Goal: Answer question/provide support: Share knowledge or assist other users

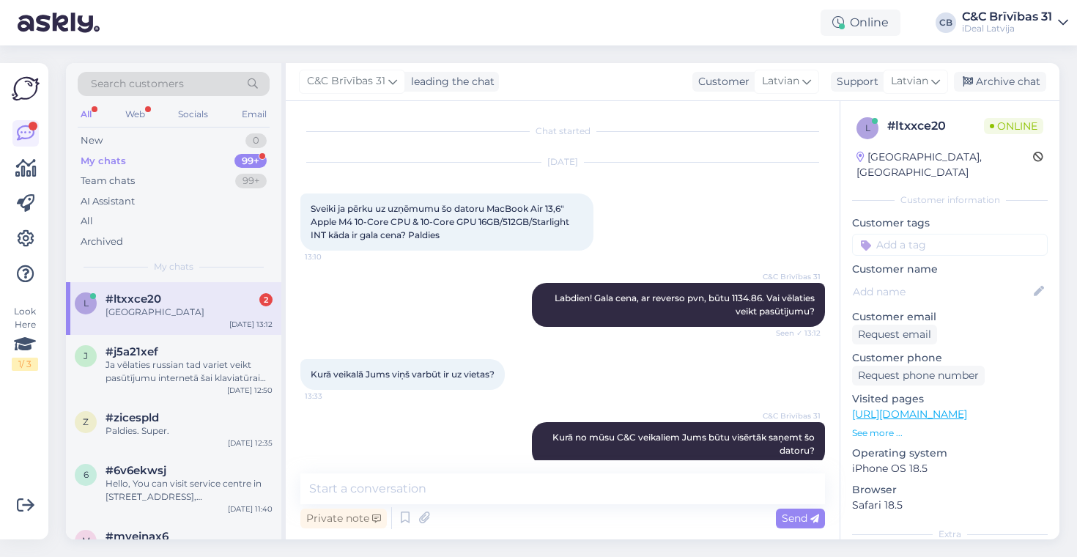
scroll to position [85, 0]
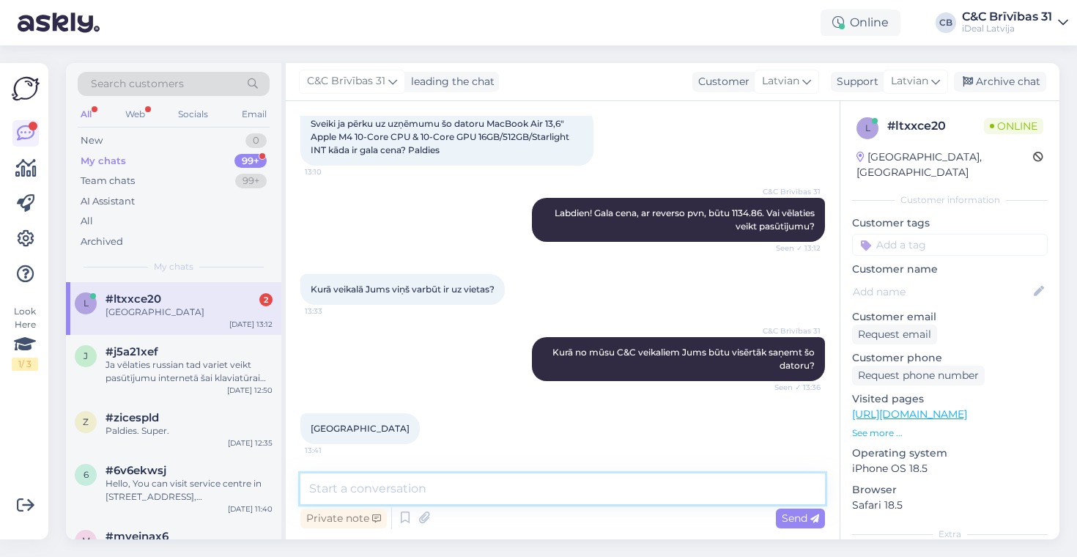
click at [502, 498] on textarea at bounding box center [562, 488] width 524 height 31
type textarea "Uz kādu uzņēm"
type textarea "Varu izveidot pasūtījumu, uz kādu uzņēmumu?"
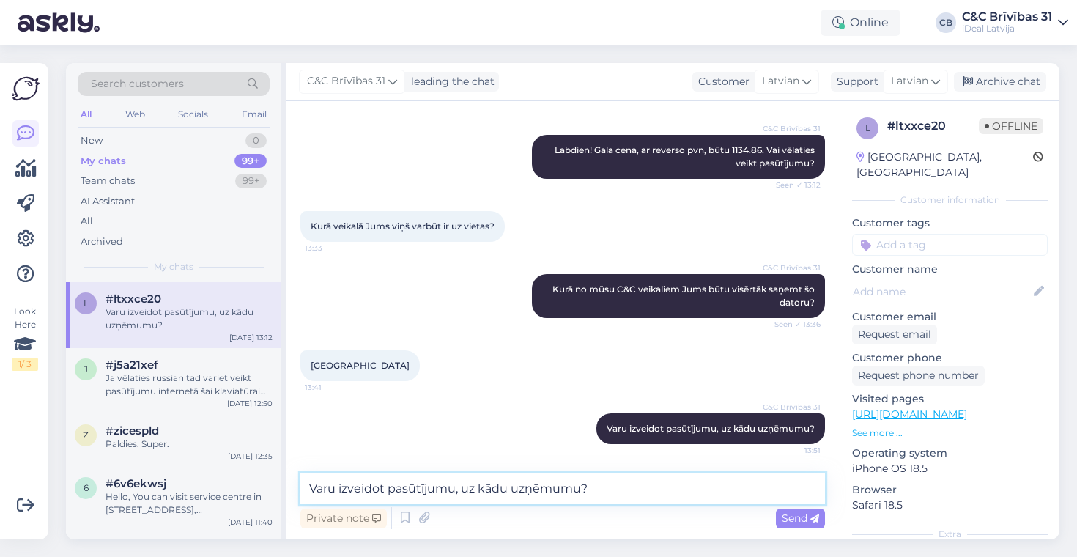
scroll to position [148, 0]
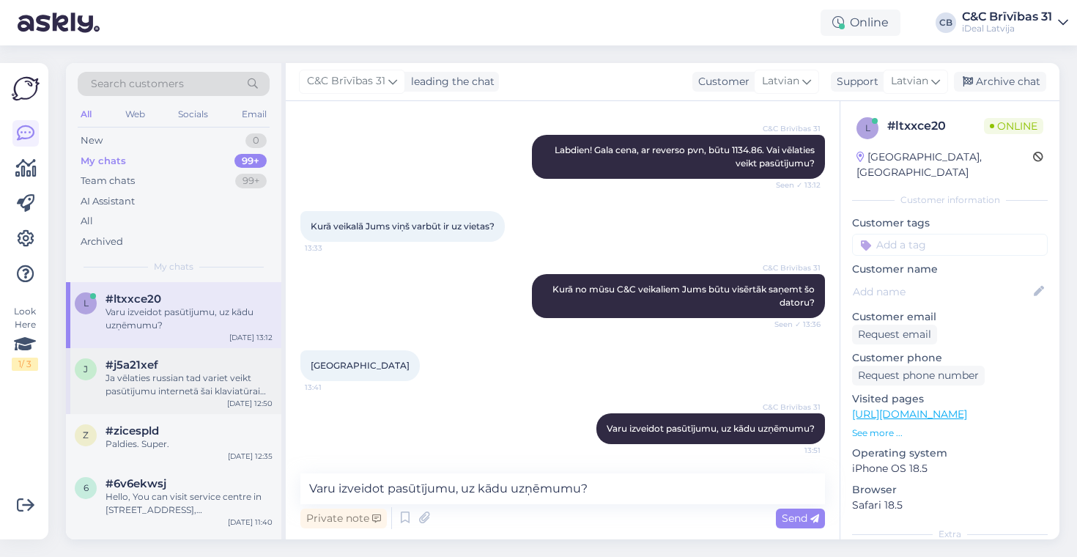
click at [167, 353] on div "j #j5a21xef Ja vēlaties russian tad variet veikt pasūtījumu internetā šai klavi…" at bounding box center [173, 381] width 215 height 66
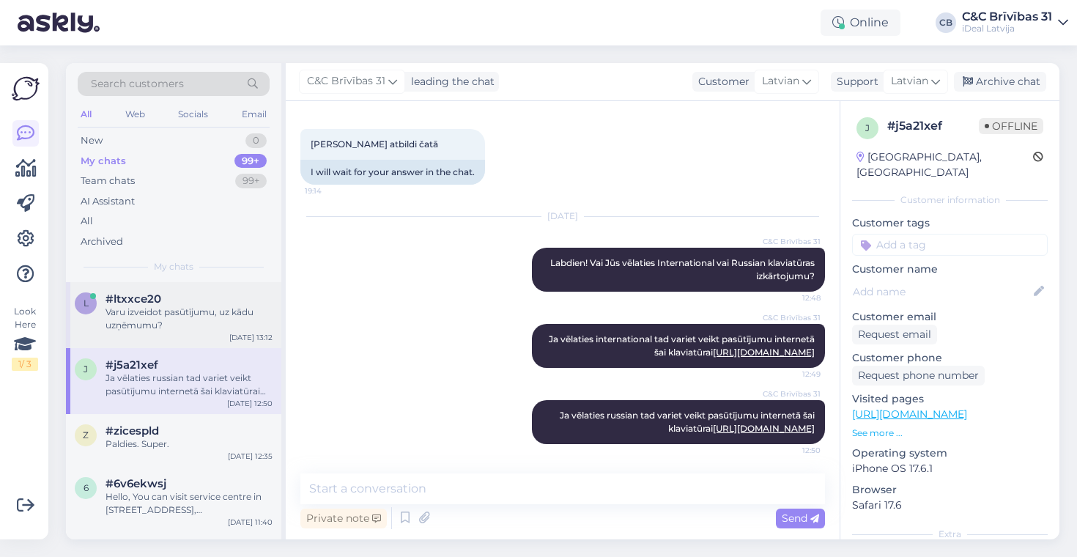
click at [167, 336] on div "l #ltxxce20 Varu izveidot pasūtījumu, uz kādu uzņēmumu? Aug 29 13:12" at bounding box center [173, 315] width 215 height 66
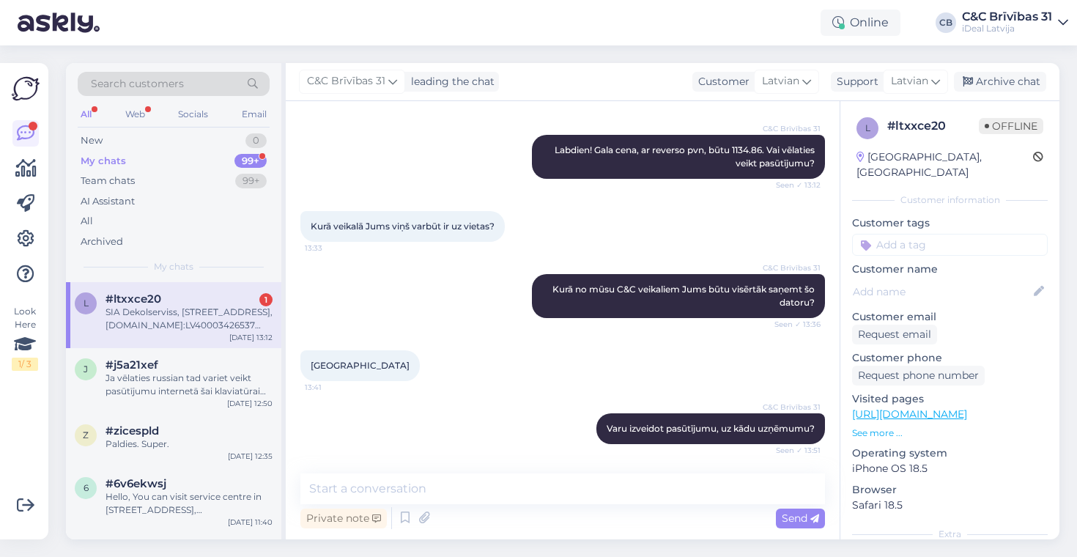
scroll to position [237, 0]
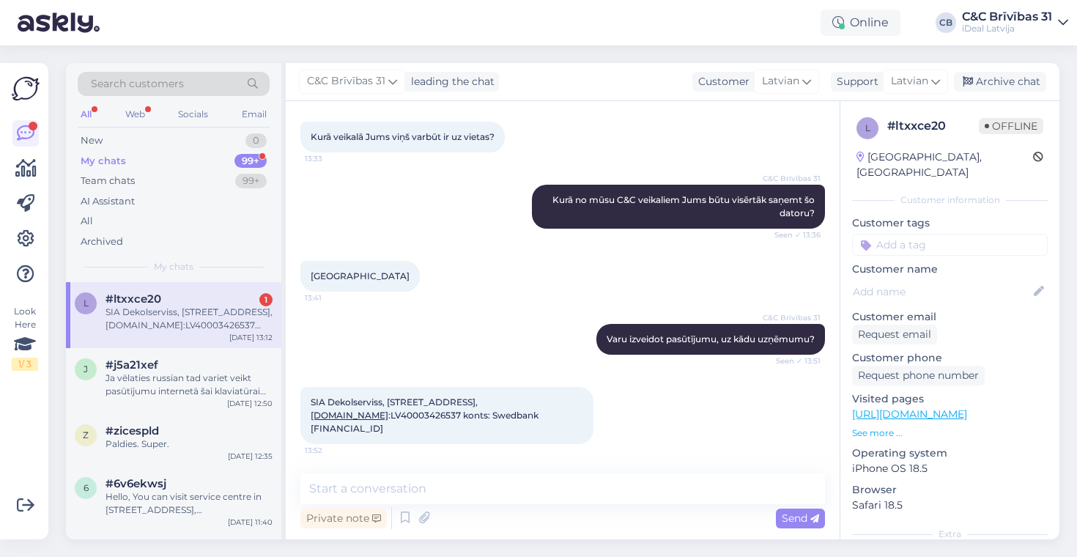
click at [354, 405] on span "SIA Dekolserviss, Mūkusalas iela 72b, Rīga, LV-1004, reg.nr :LV40003426537 kont…" at bounding box center [426, 414] width 230 height 37
copy span "Dekolserviss"
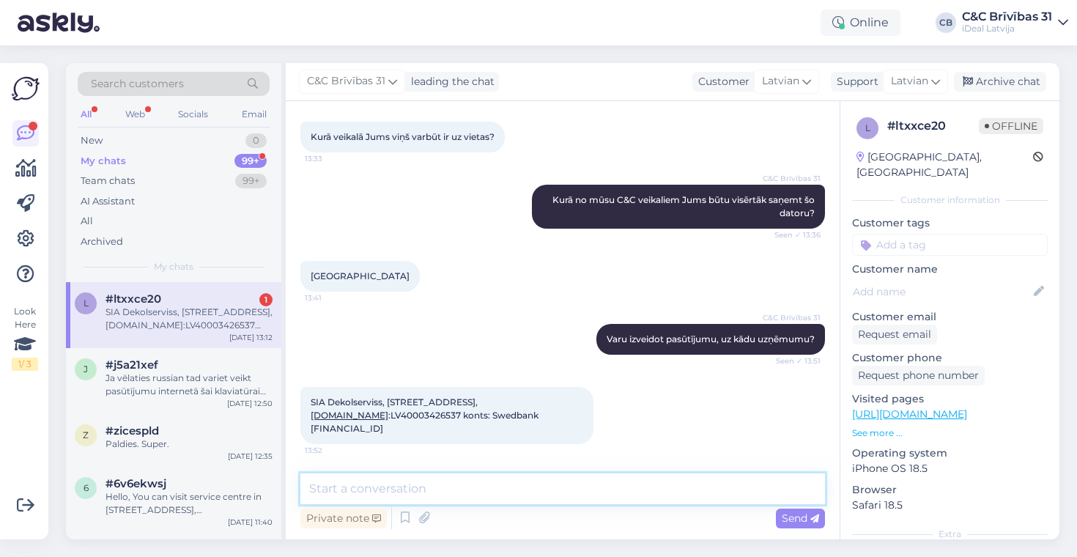
click at [449, 475] on textarea at bounding box center [562, 488] width 524 height 31
paste textarea "MacBook Air 13,6" Apple M4 10-Core CPU & 10-Core GPU 16GB/512GB/Starlight INT S…"
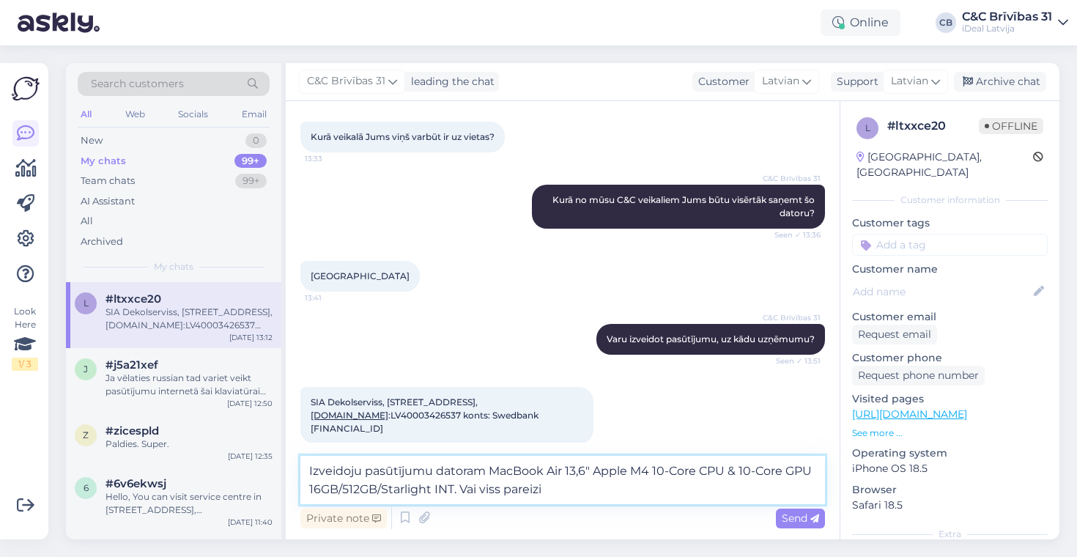
type textarea "Izveidoju pasūtījumu datoram MacBook Air 13,6" Apple M4 10-Core CPU & 10-Core G…"
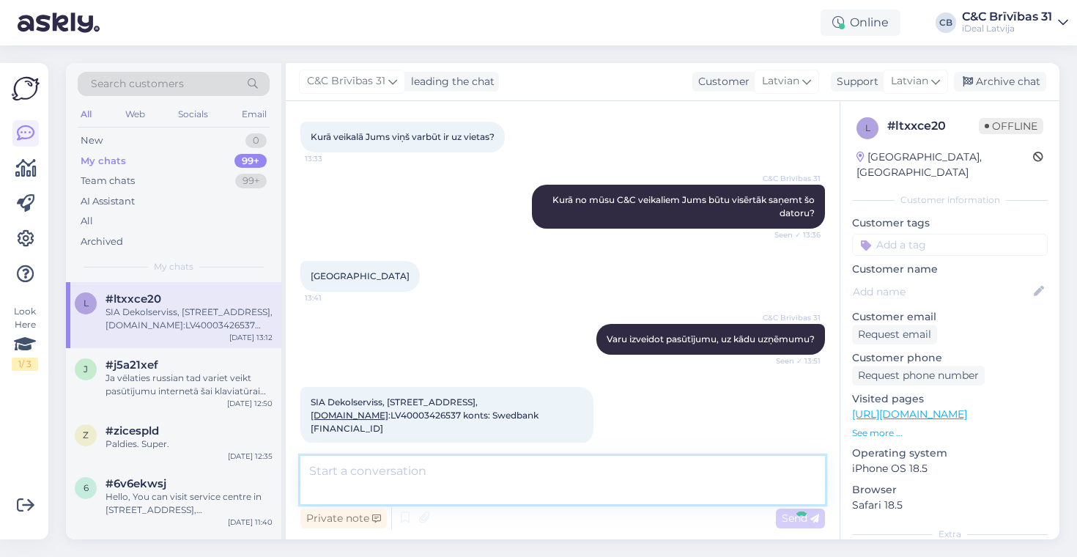
scroll to position [327, 0]
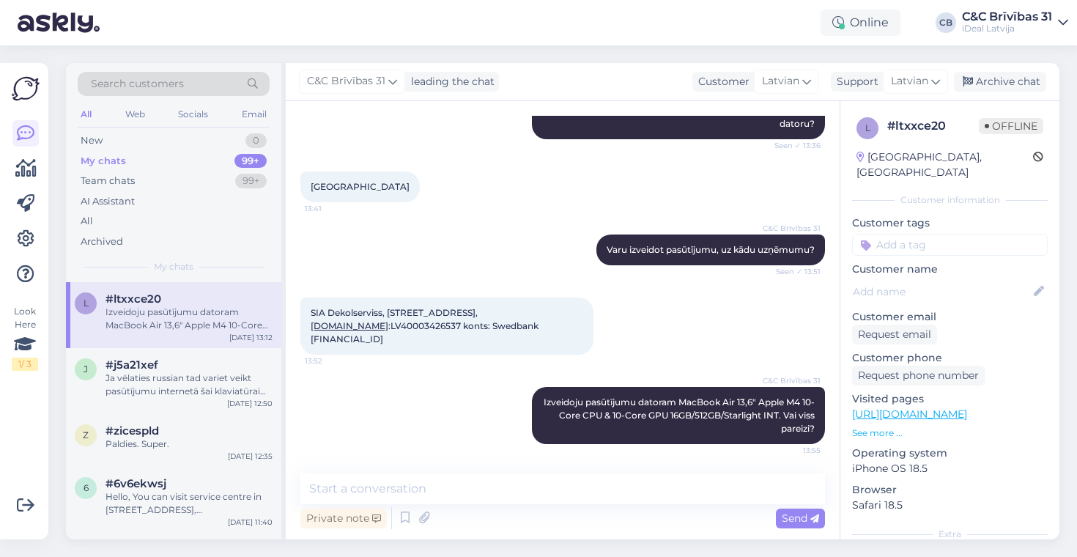
click at [488, 258] on div "C&C Brīvības 31 Varu izveidot pasūtījumu, uz kādu uzņēmumu? Seen ✓ 13:51" at bounding box center [562, 249] width 524 height 63
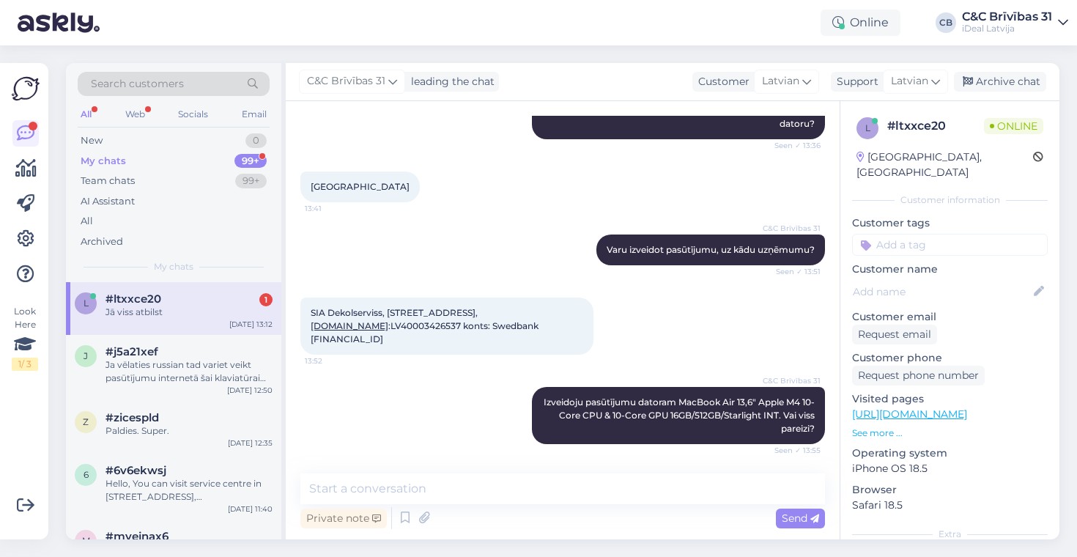
scroll to position [390, 0]
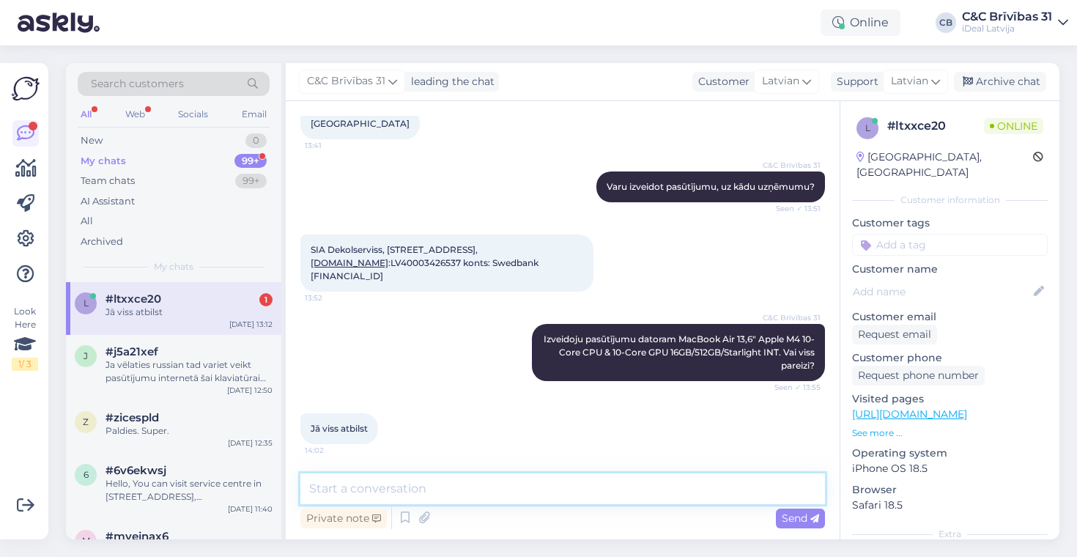
click at [345, 496] on textarea at bounding box center [562, 488] width 524 height 31
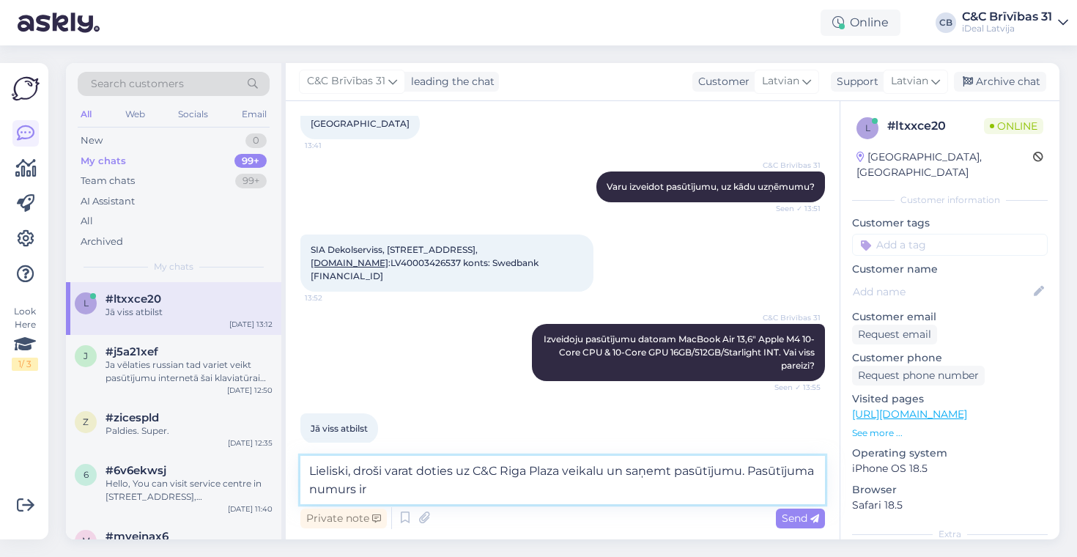
paste textarea "263875"
type textarea "Lieliski, droši varat doties uz C&C Riga Plaza veikalu un saņemt pasūtījumu. Pa…"
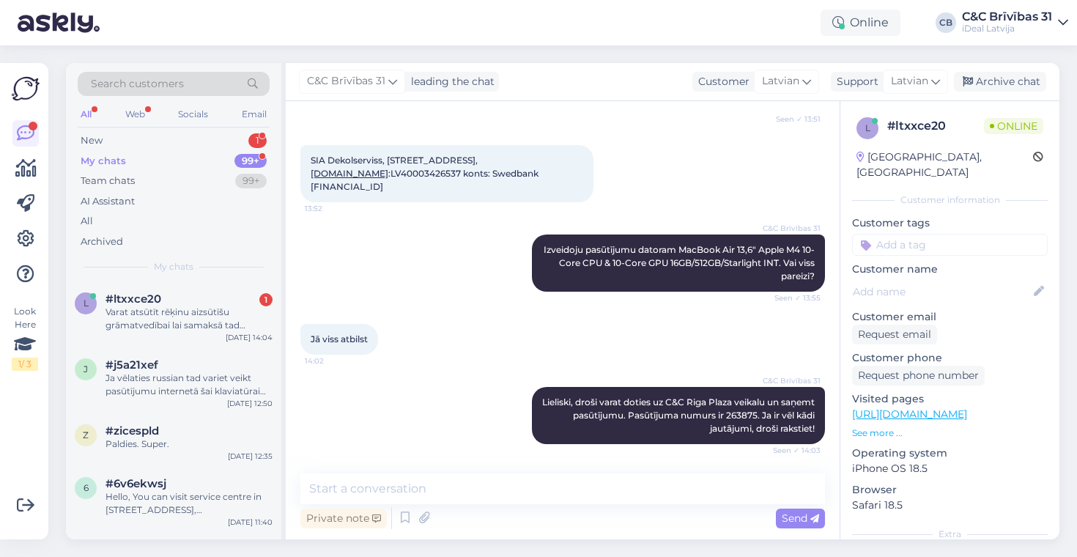
scroll to position [555, 0]
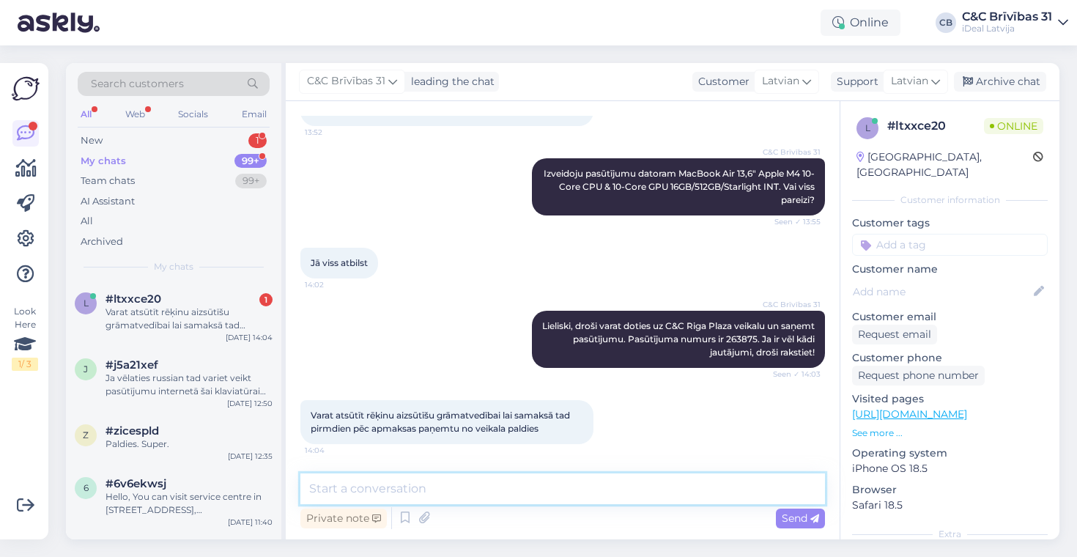
click at [428, 486] on textarea at bounding box center [562, 488] width 524 height 31
click at [410, 486] on textarea at bounding box center [562, 488] width 524 height 31
type textarea "Sarun"
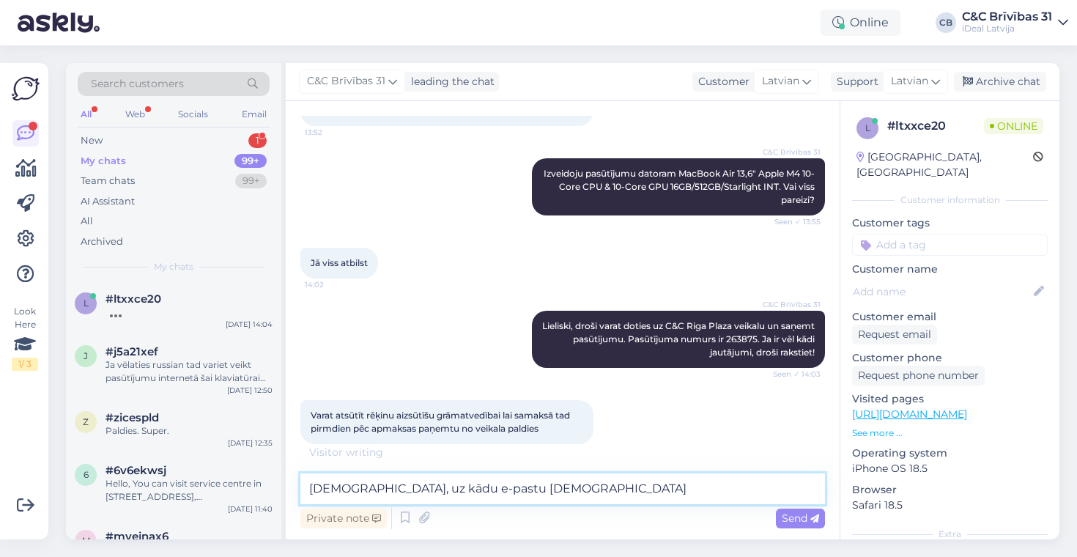
type textarea "Jā, uz kādu e-pastu sūtīt?"
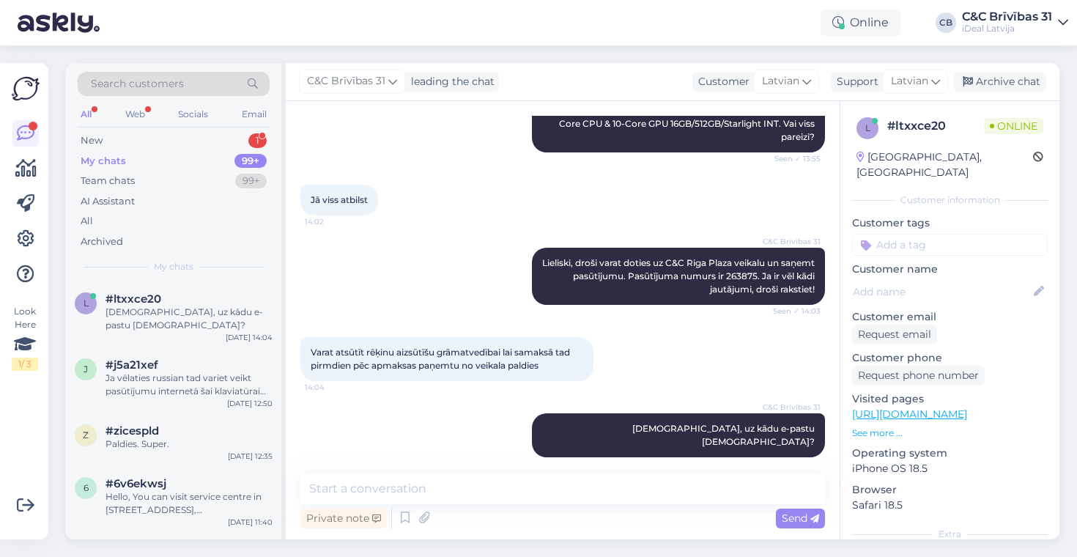
scroll to position [681, 0]
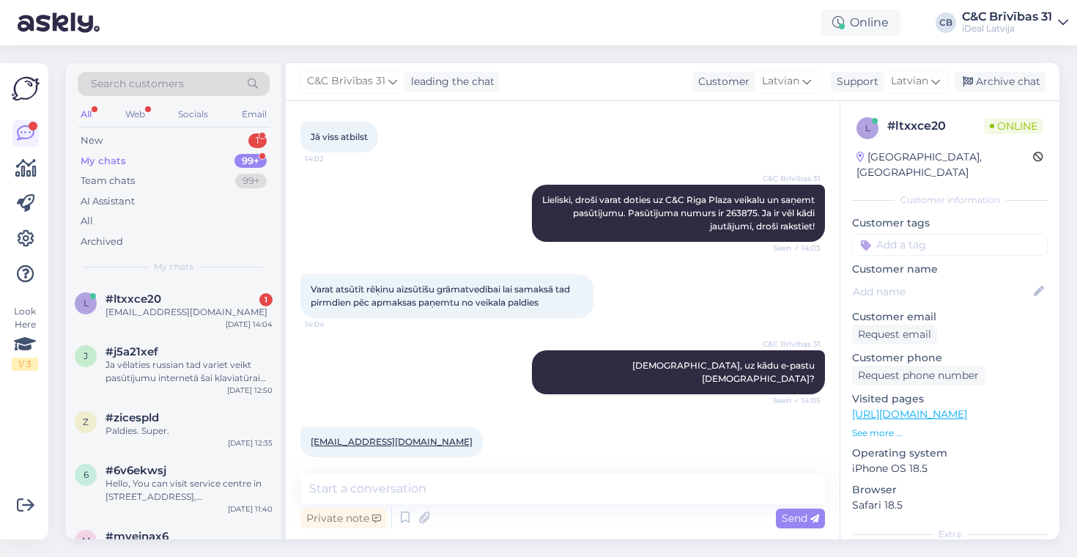
click at [213, 2] on div "Online CB C&C Brīvības 31 iDeal Latvija" at bounding box center [538, 22] width 1077 height 45
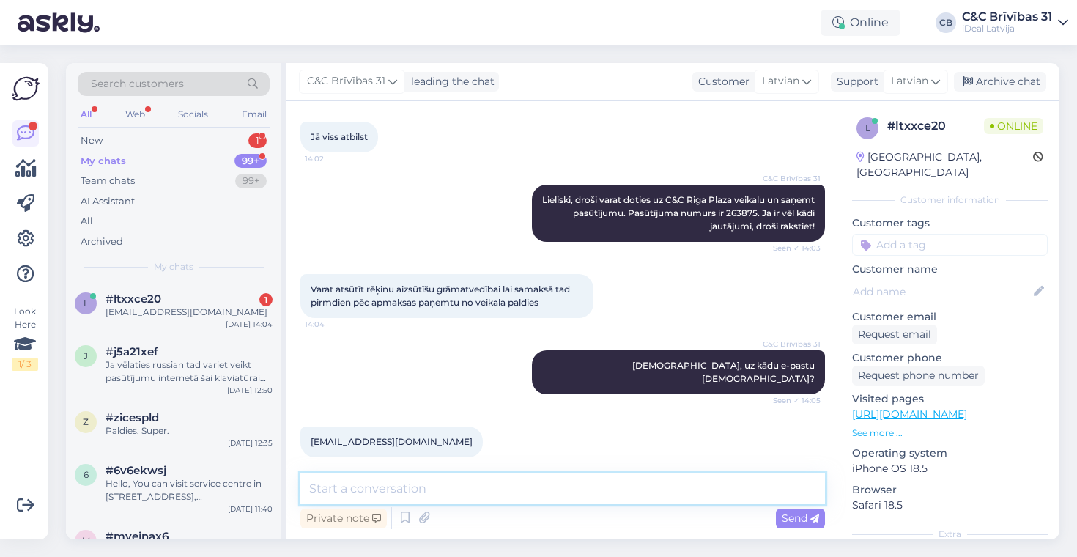
click at [456, 486] on textarea at bounding box center [562, 488] width 524 height 31
type textarea "T"
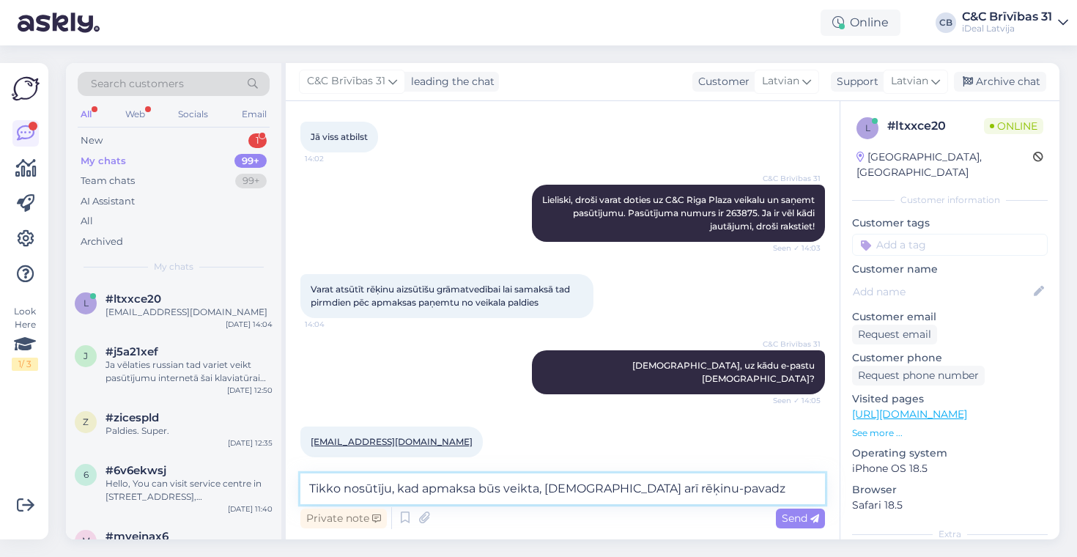
click at [634, 487] on textarea "Tikko nosūtīju, kad apmaksa būs veikta, nosūtīšu arī rēķinu-pavadz" at bounding box center [562, 488] width 524 height 31
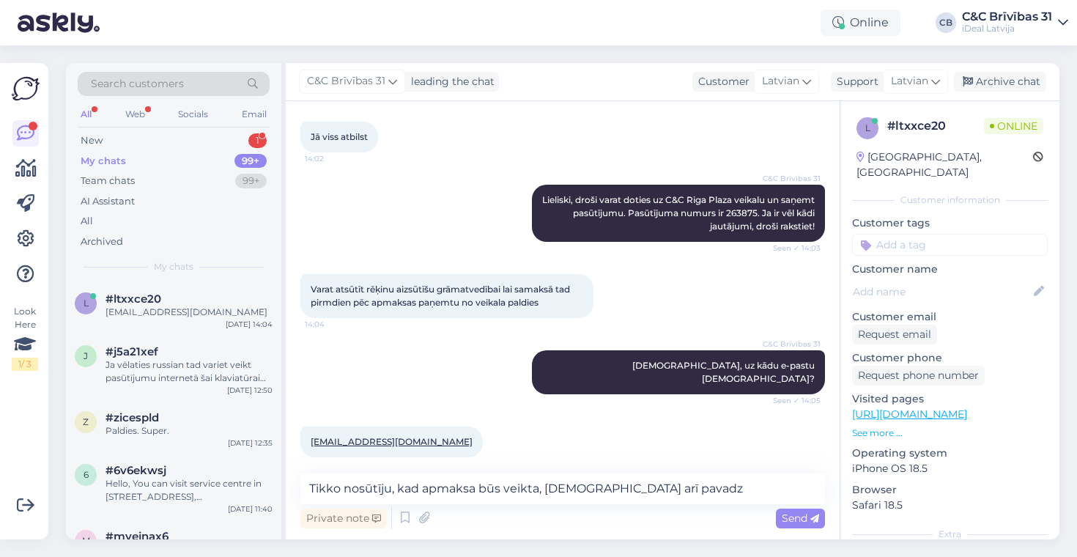
click at [724, 464] on div "Chat started Aug 29 2025 Sveiki ja pērku uz uzņēmumu šo datoru MacBook Air 13,6…" at bounding box center [563, 320] width 554 height 438
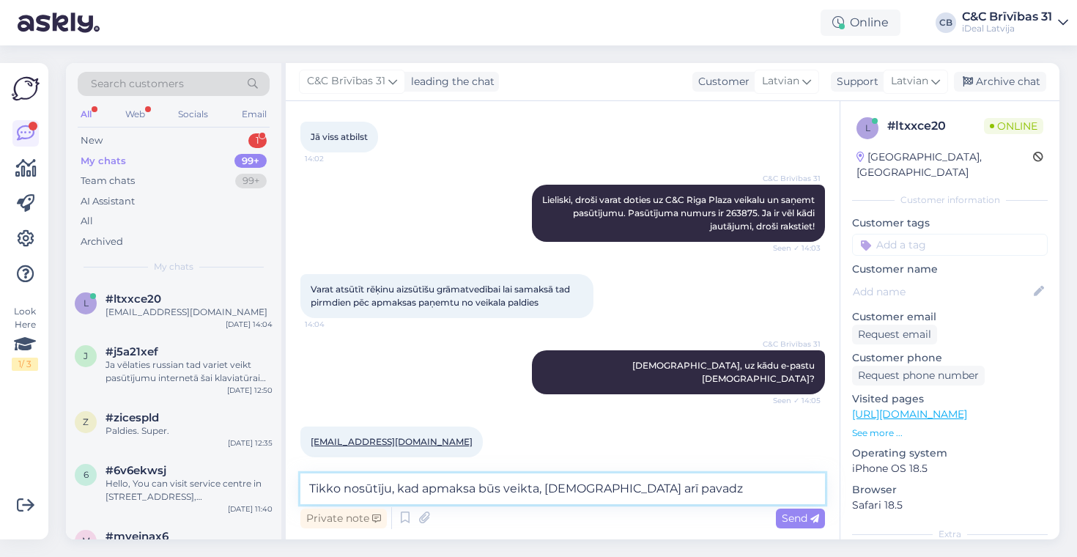
click at [699, 489] on textarea "Tikko nosūtīju, kad apmaksa būs veikta, nosūtīšu arī pavadz" at bounding box center [562, 488] width 524 height 31
type textarea "Tikko nosūtīju, kad apmaksa būs veikta, nosūtīšu arī pavadzīmi."
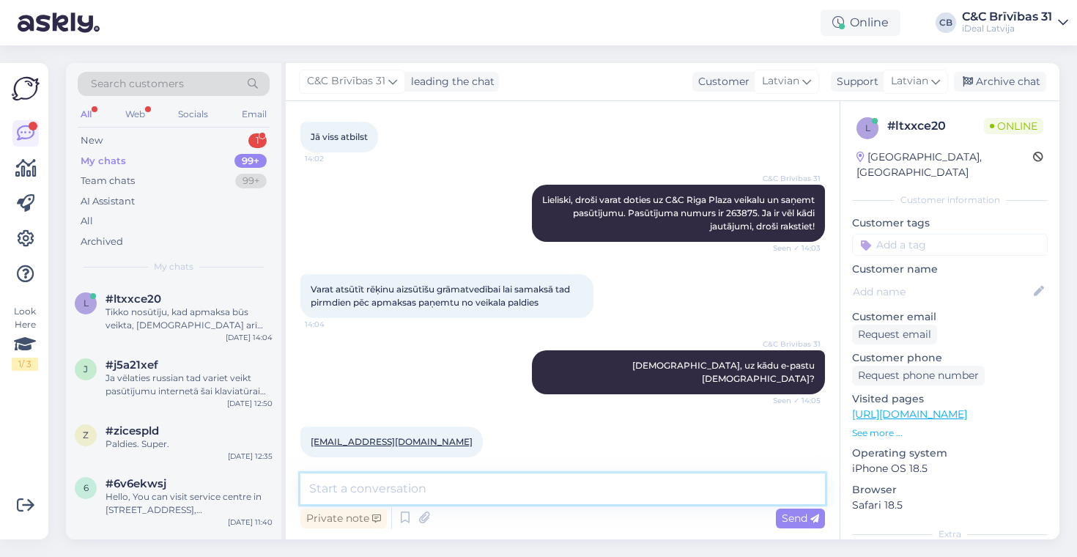
scroll to position [757, 0]
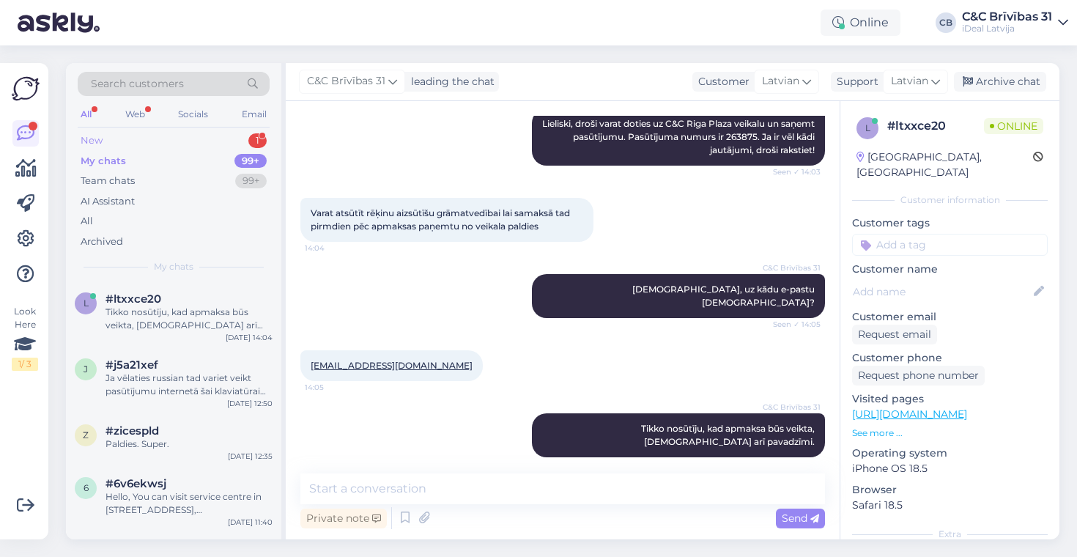
click at [238, 138] on div "New 1" at bounding box center [174, 140] width 192 height 21
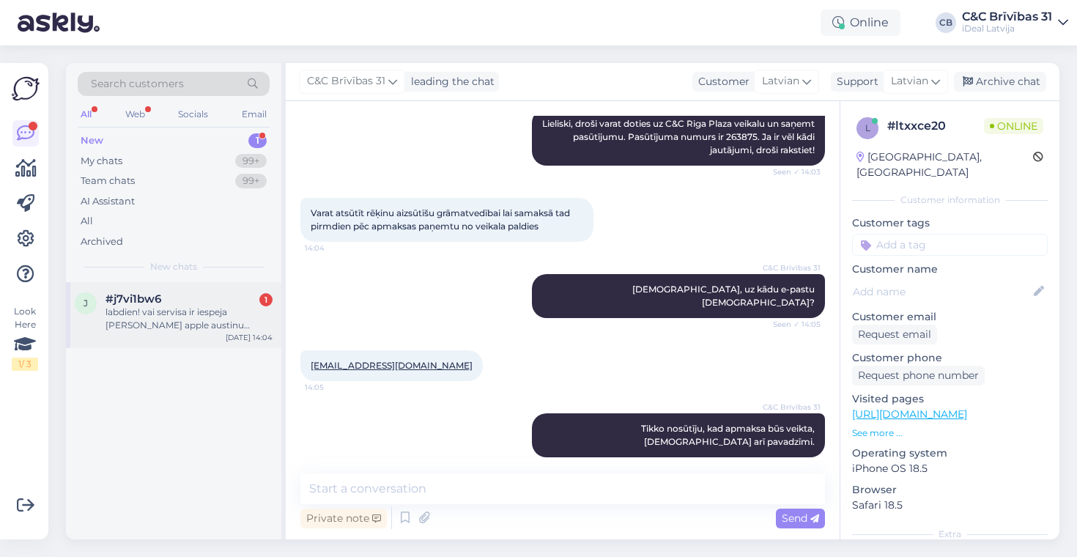
click at [168, 305] on div "labdien! vai servisa ir iespeja ari pieteikt apple austinu remontu?" at bounding box center [188, 318] width 167 height 26
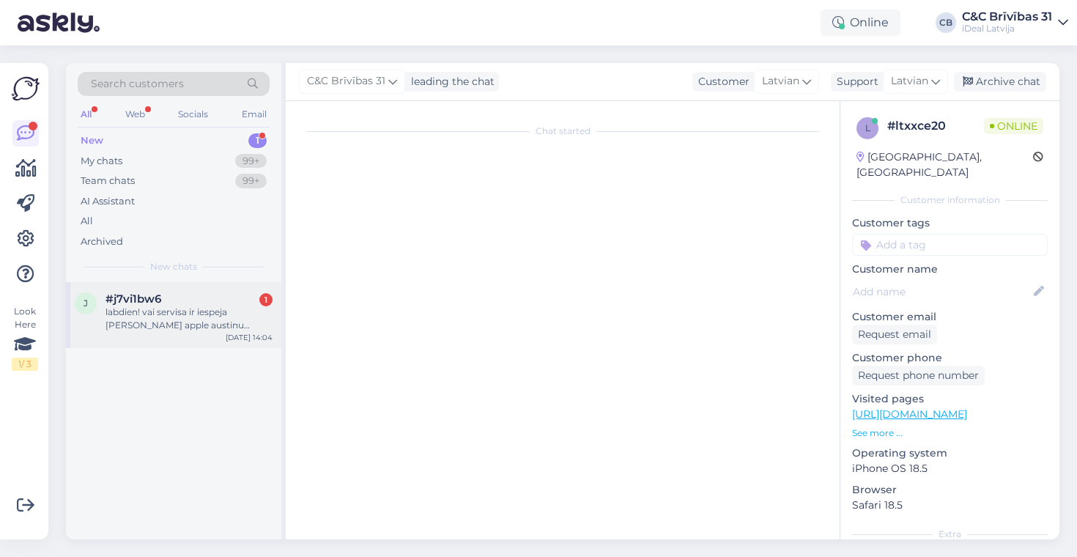
scroll to position [0, 0]
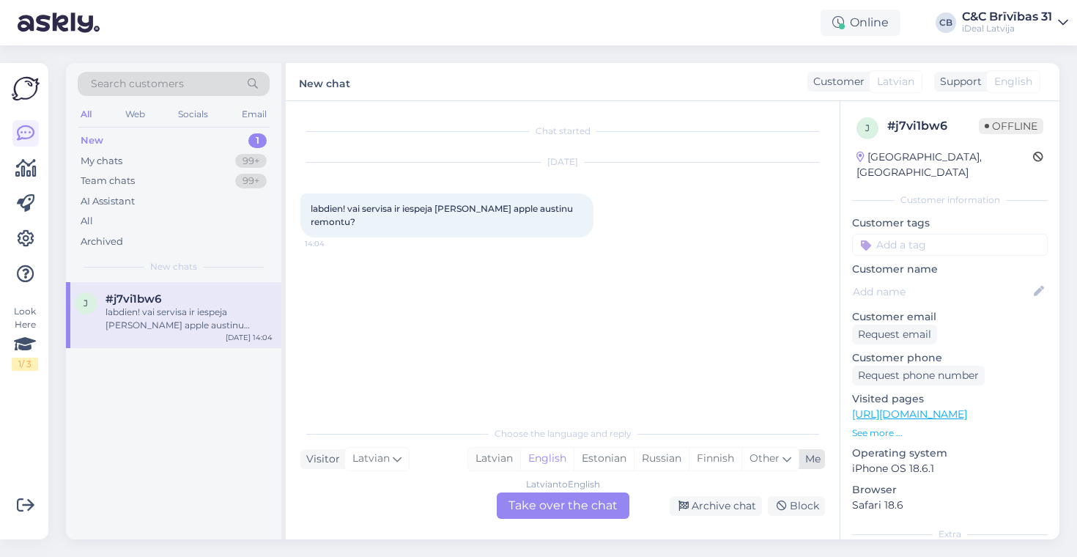
click at [513, 461] on div "Latvian" at bounding box center [494, 459] width 52 height 22
click at [550, 501] on div "Latvian to Latvian Take over the chat" at bounding box center [563, 505] width 133 height 26
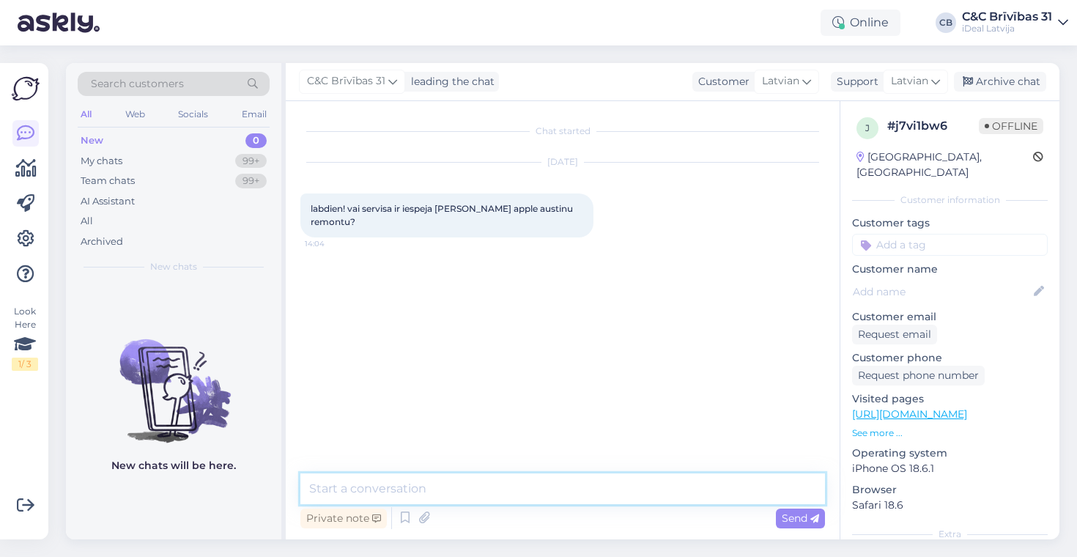
click at [487, 488] on textarea at bounding box center [562, 488] width 524 height 31
paste textarea "https://www.shop.cec.lv/servisa-apkopes-pieraksts"
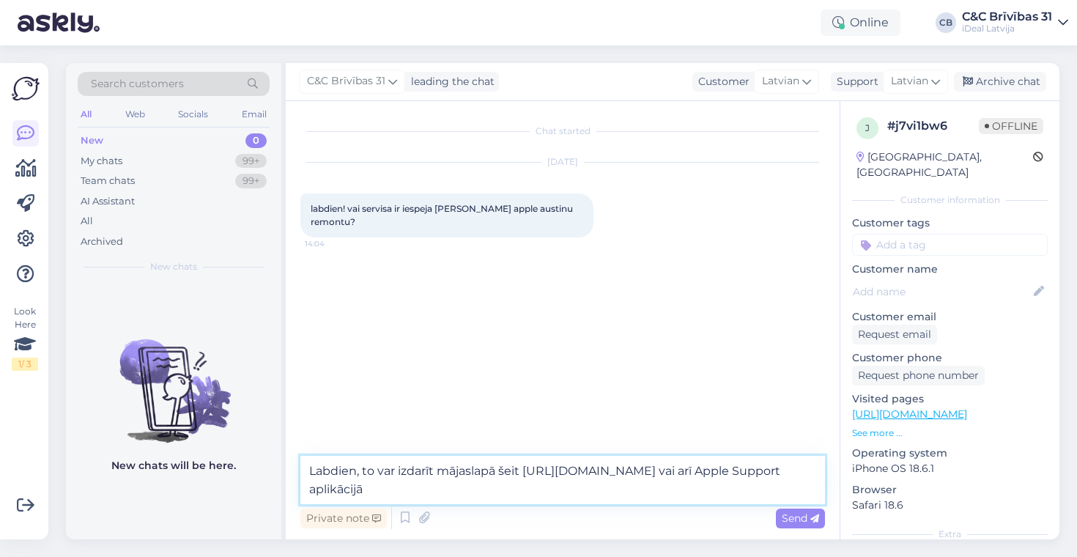
type textarea "Labdien, to var izdarīt mājaslapā šeit https://www.shop.cec.lv/servisa-apkopes-…"
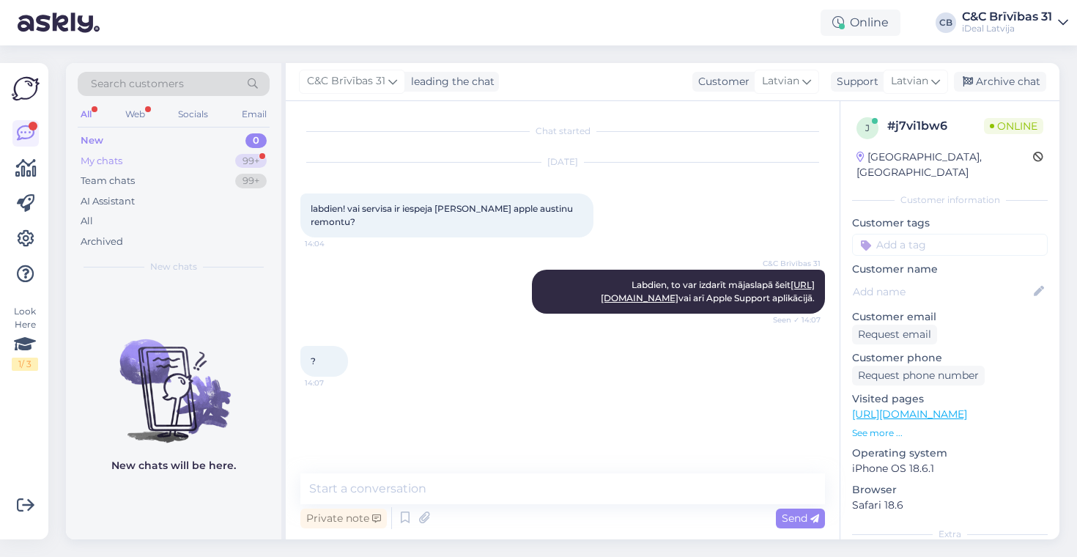
click at [240, 152] on div "My chats 99+" at bounding box center [174, 161] width 192 height 21
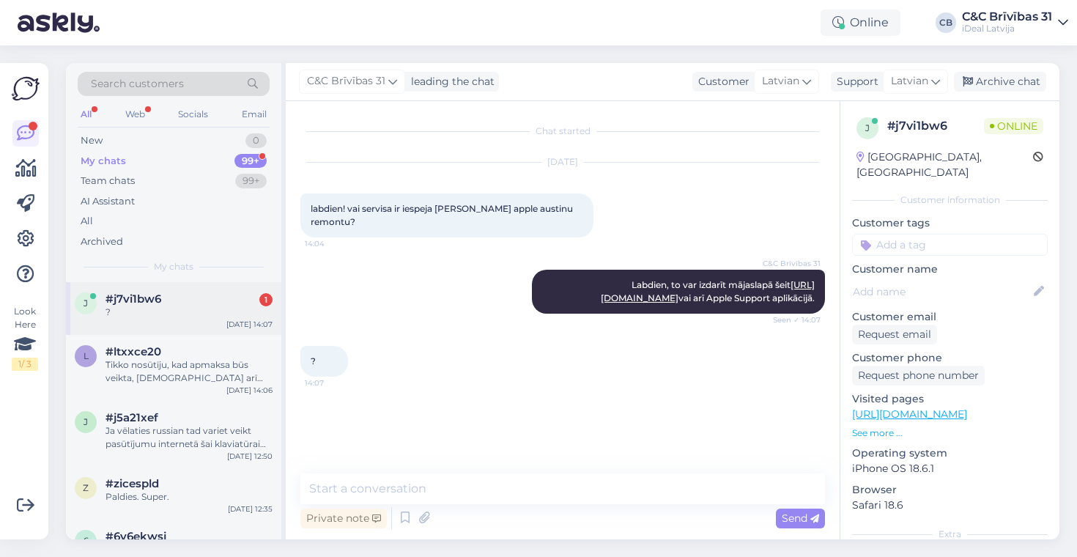
click at [160, 294] on span "#j7vi1bw6" at bounding box center [133, 298] width 56 height 13
click at [411, 303] on div "C&C Brīvības 31 Labdien, to var izdarīt mājaslapā šeit https://www.shop.cec.lv/…" at bounding box center [562, 291] width 524 height 76
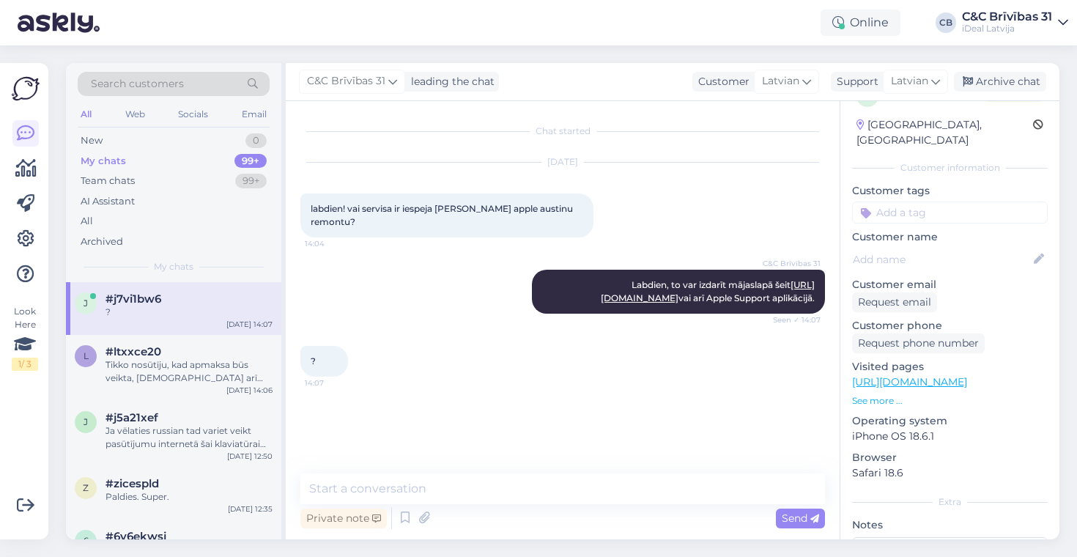
click at [877, 394] on p "See more ..." at bounding box center [950, 400] width 196 height 13
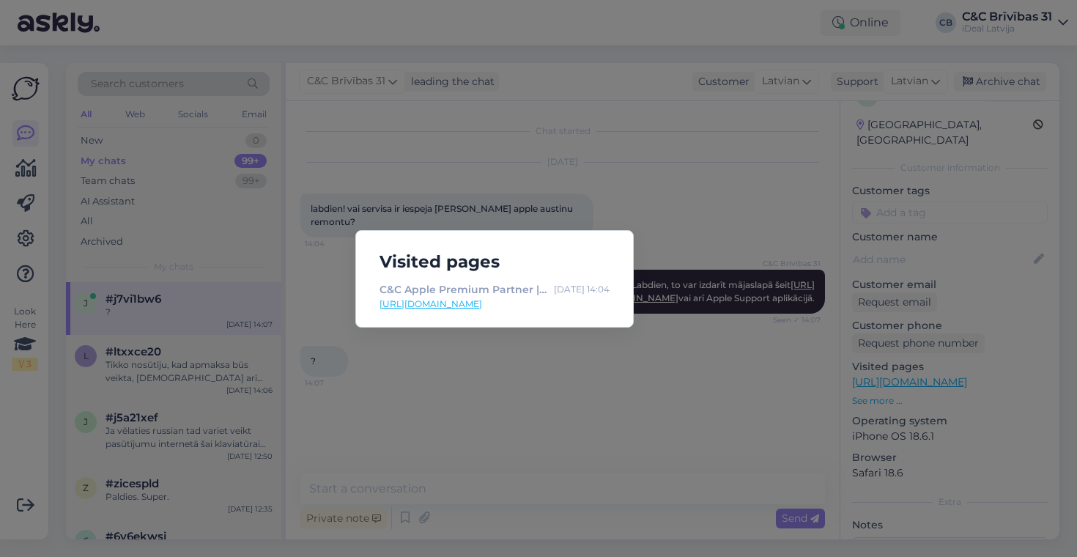
click at [672, 336] on div "Visited pages C&C Apple Premium Partner | People Around Technology Aug 29 14:04…" at bounding box center [538, 278] width 1077 height 557
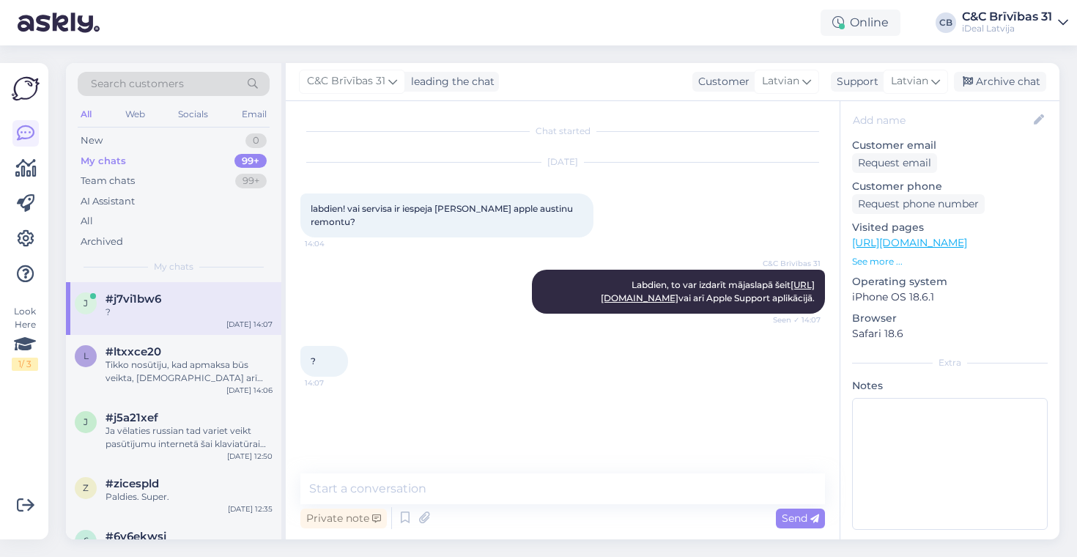
scroll to position [170, 0]
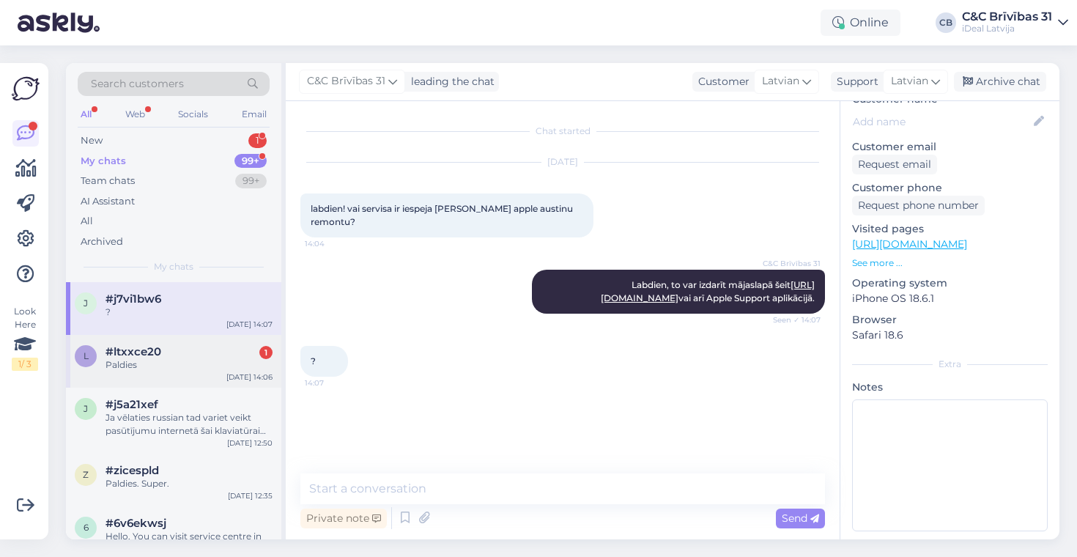
click at [167, 346] on div "#ltxxce20 1" at bounding box center [188, 351] width 167 height 13
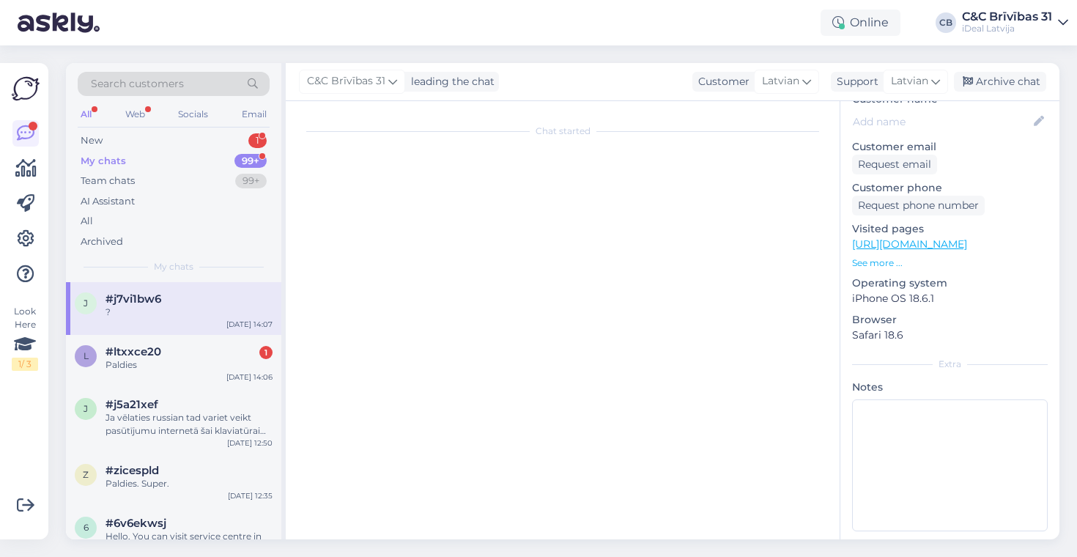
scroll to position [820, 0]
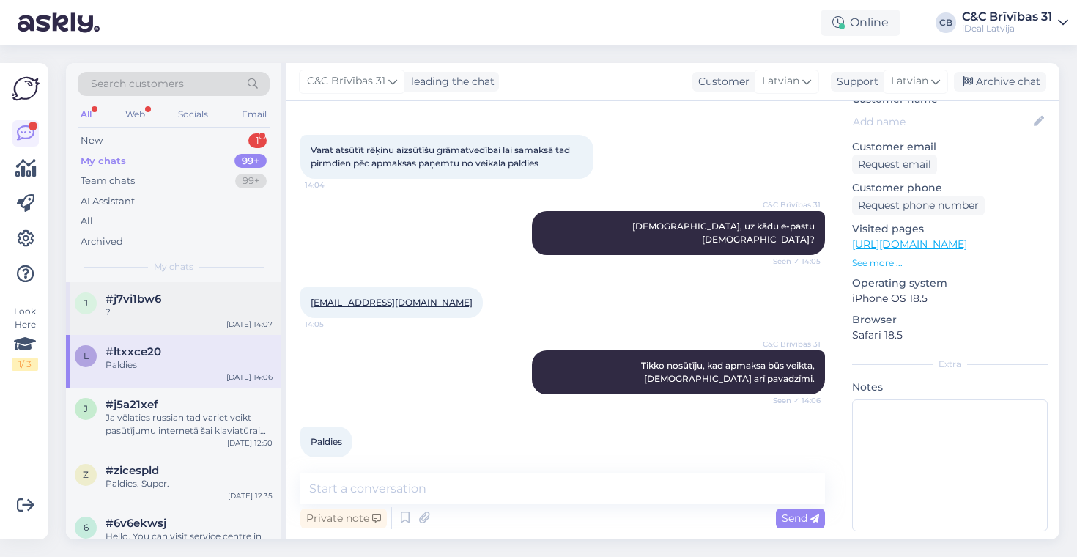
click at [202, 302] on div "#j7vi1bw6" at bounding box center [188, 298] width 167 height 13
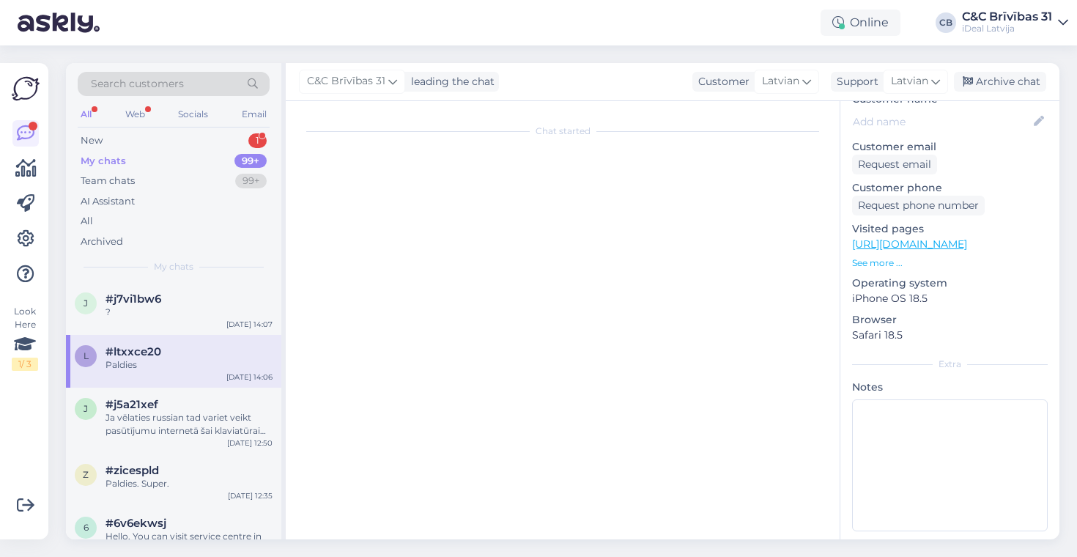
scroll to position [0, 0]
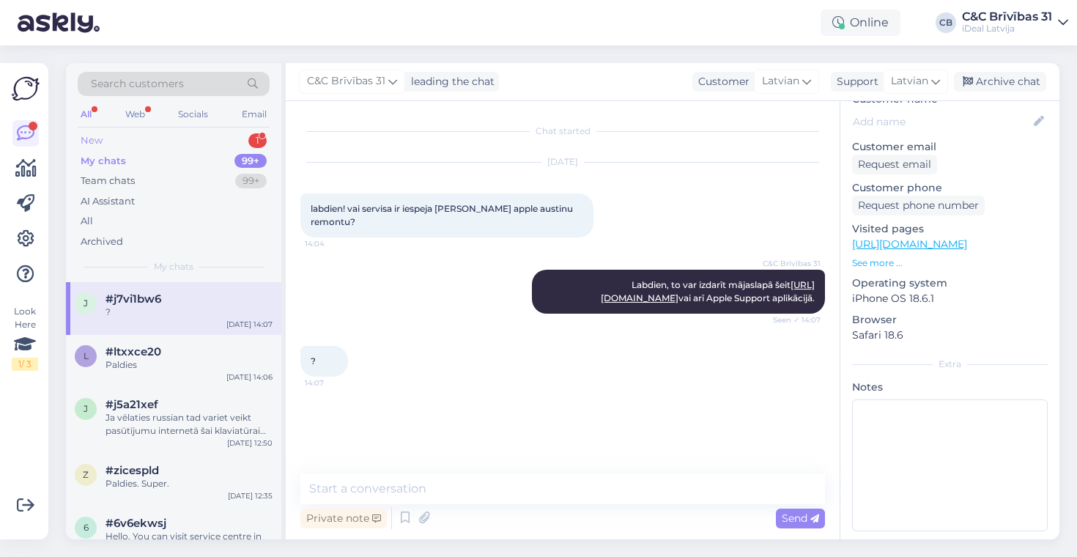
click at [226, 141] on div "New 1" at bounding box center [174, 140] width 192 height 21
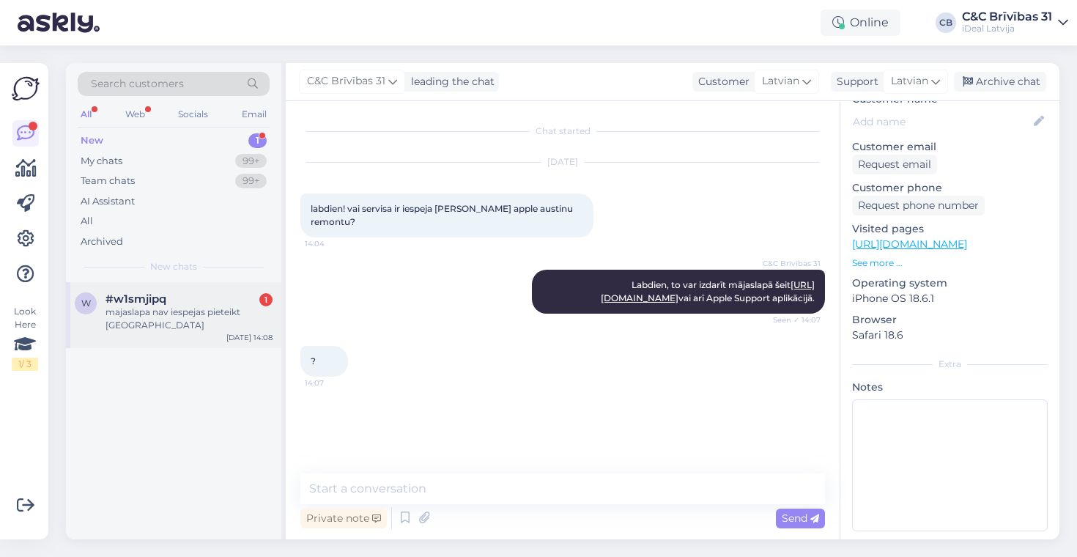
click at [200, 327] on div "majaslapa nav iespejas pieteikt austinas" at bounding box center [188, 318] width 167 height 26
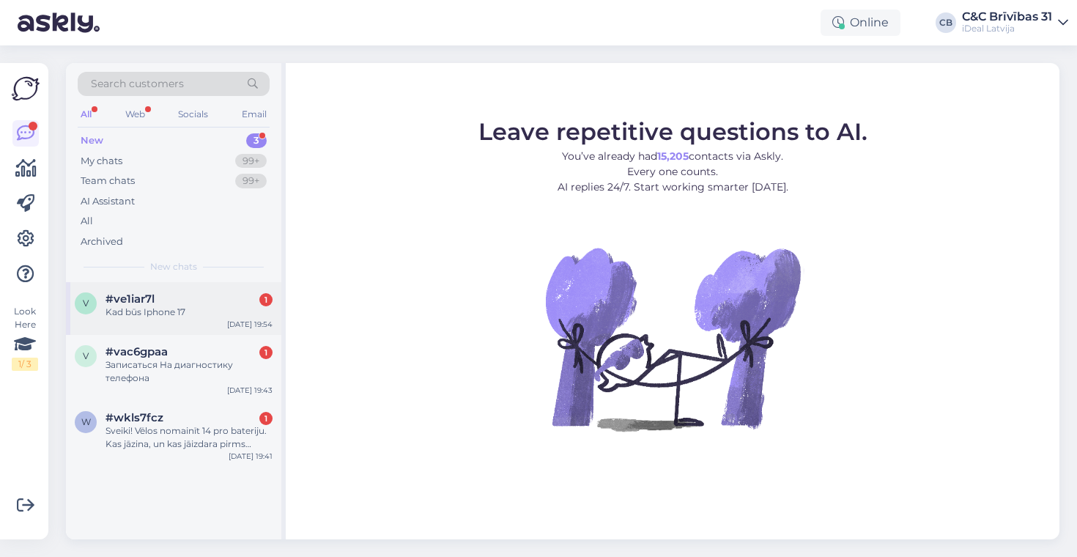
click at [227, 310] on div "Kad būs Iphone 17" at bounding box center [188, 311] width 167 height 13
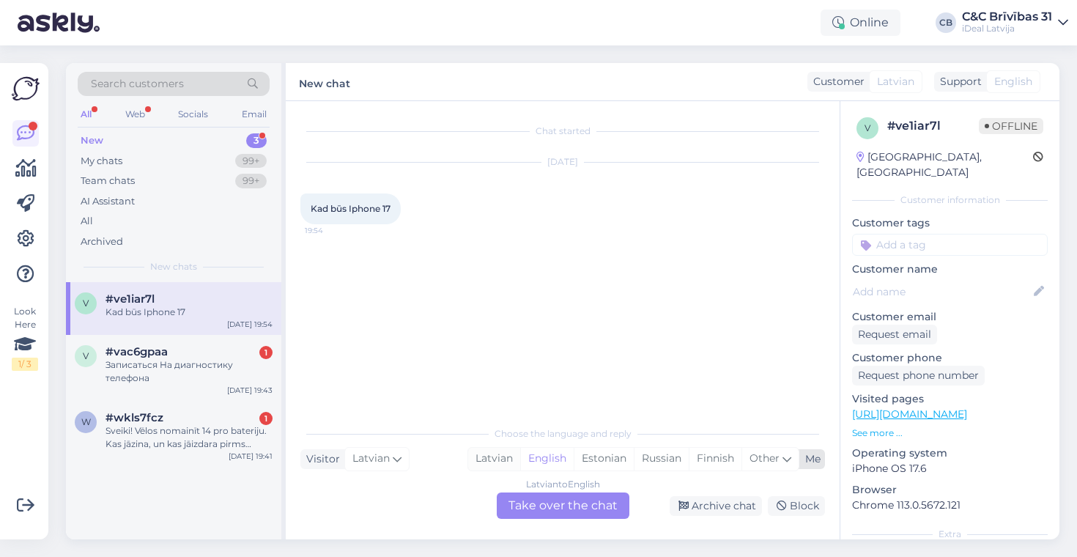
click at [475, 453] on div "Latvian" at bounding box center [494, 459] width 52 height 22
click at [513, 495] on div "Latvian to Latvian Take over the chat" at bounding box center [563, 505] width 133 height 26
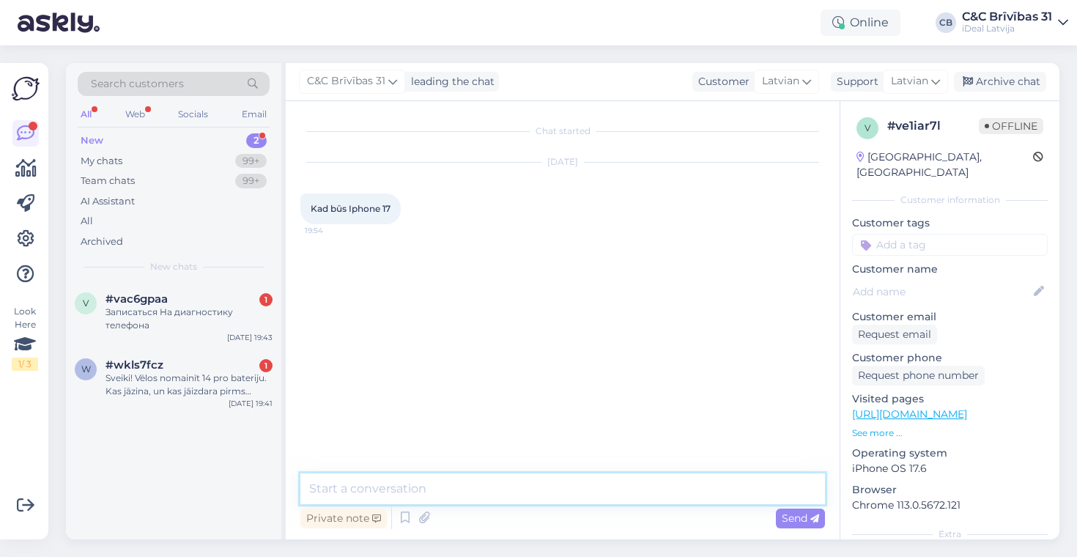
click at [520, 490] on textarea at bounding box center [562, 488] width 524 height 31
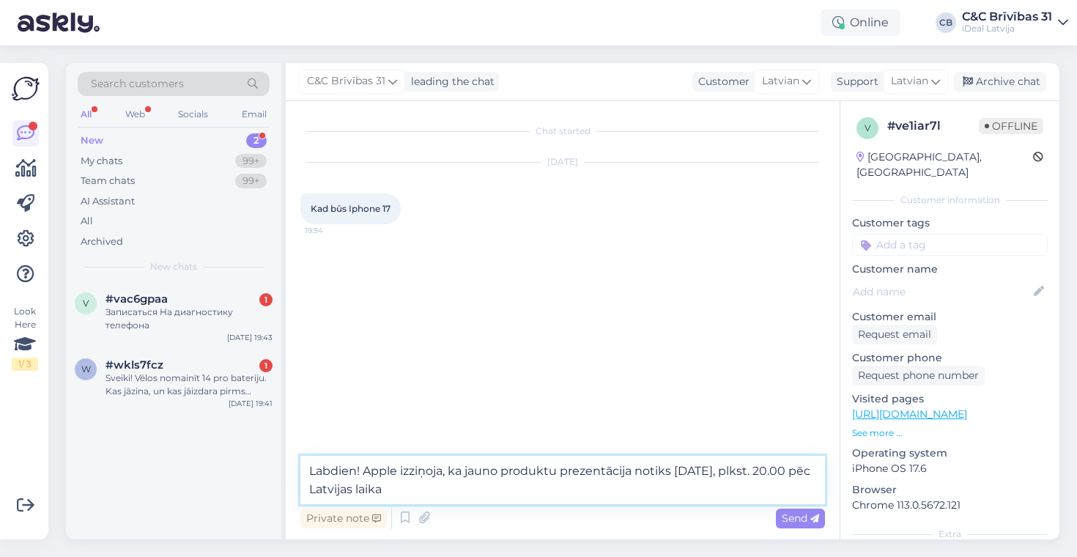
type textarea "Labdien! Apple izziņoja, ka jauno produktu prezentācija notiks [DATE], plkst. 2…"
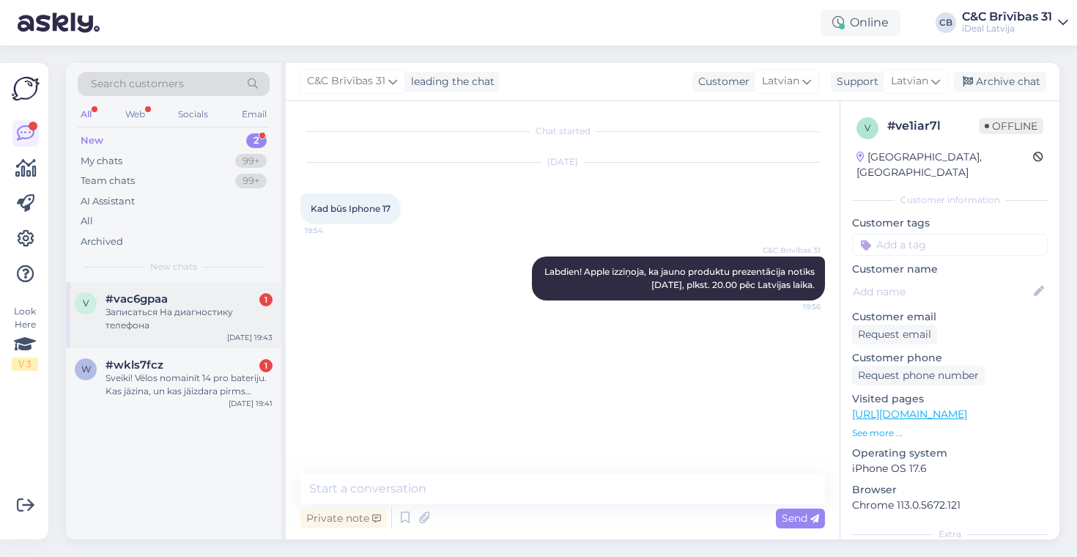
click at [158, 341] on div "v #vac6gpaa 1 Записаться На диагностику телефона [DATE] 19:43" at bounding box center [173, 315] width 215 height 66
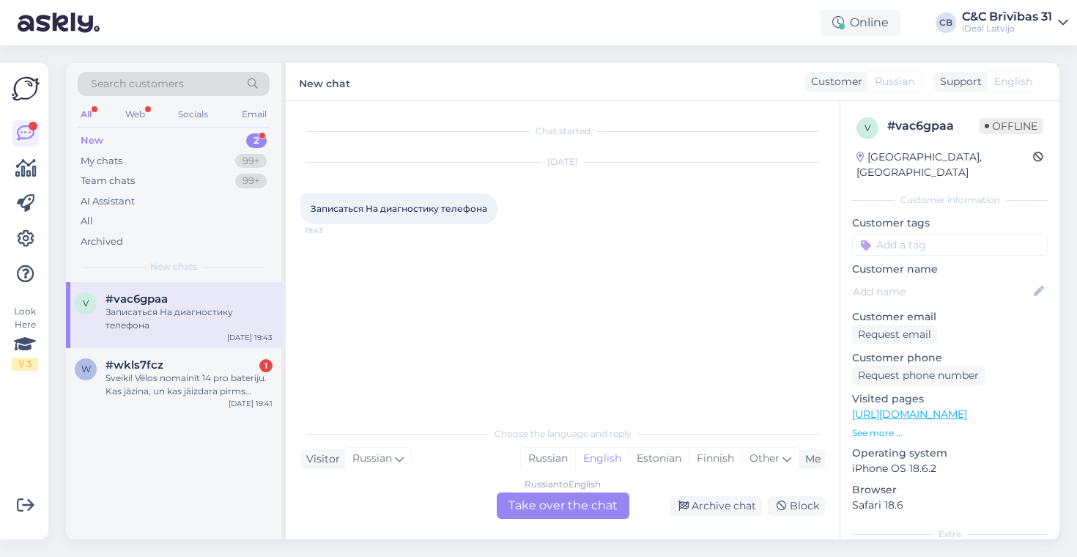
click at [570, 508] on div "Russian to English Take over the chat" at bounding box center [563, 505] width 133 height 26
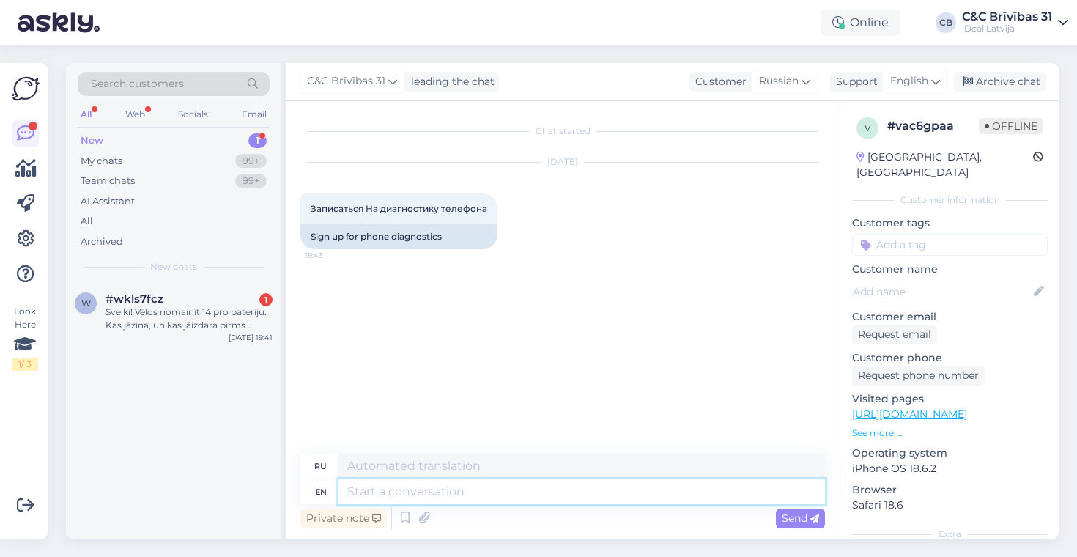
click at [475, 489] on textarea at bounding box center [581, 491] width 486 height 25
type textarea "Hello!"
type textarea "Привет!"
type textarea "Hello! You m"
type textarea "Привет! Ты"
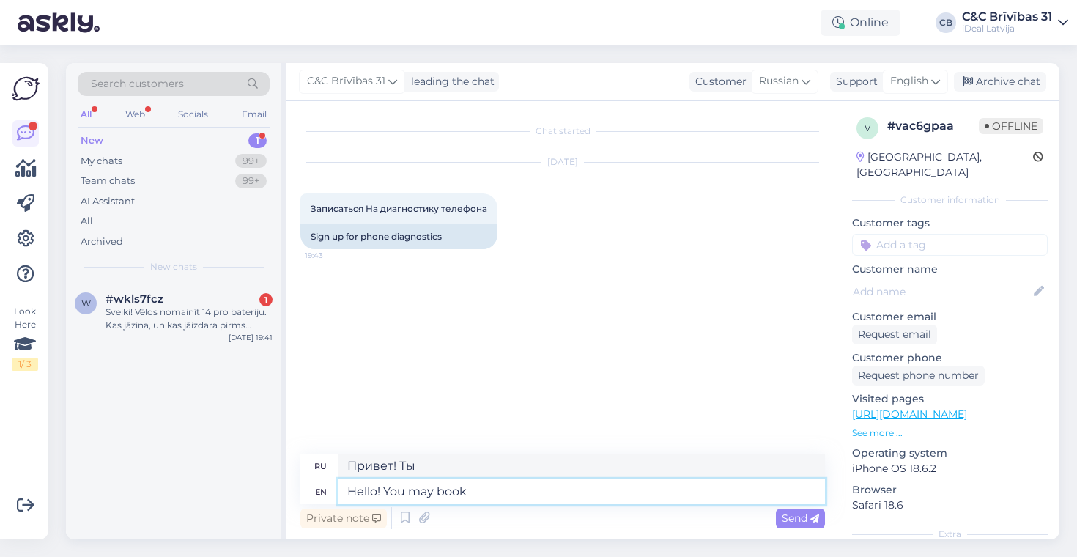
type textarea "Hello! You may book a"
type textarea "Привет! Можете."
type textarea "Hello! You may book a ti"
type textarea "Здравствуйте! Вы можете забронировать."
type textarea "Hello! You may book a time"
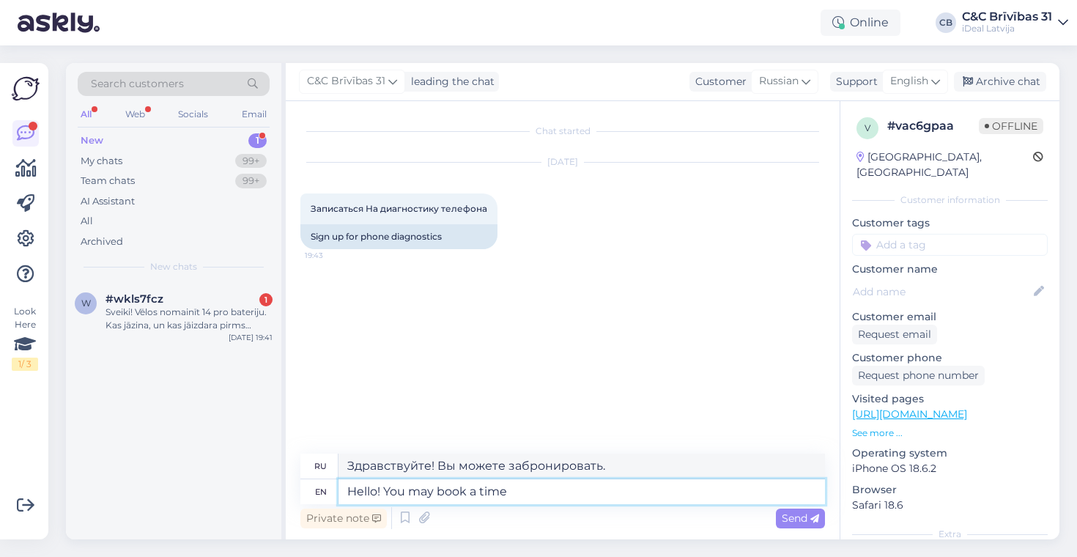
type textarea "Здравствуйте! Вы можете забронировать"
type textarea "Hello! You may book a time"
type textarea "Здравствуйте! Вы можете забронировать время."
type textarea "Hello! You may book a time for di"
type textarea "Здравствуйте! Вы можете забронировать время для"
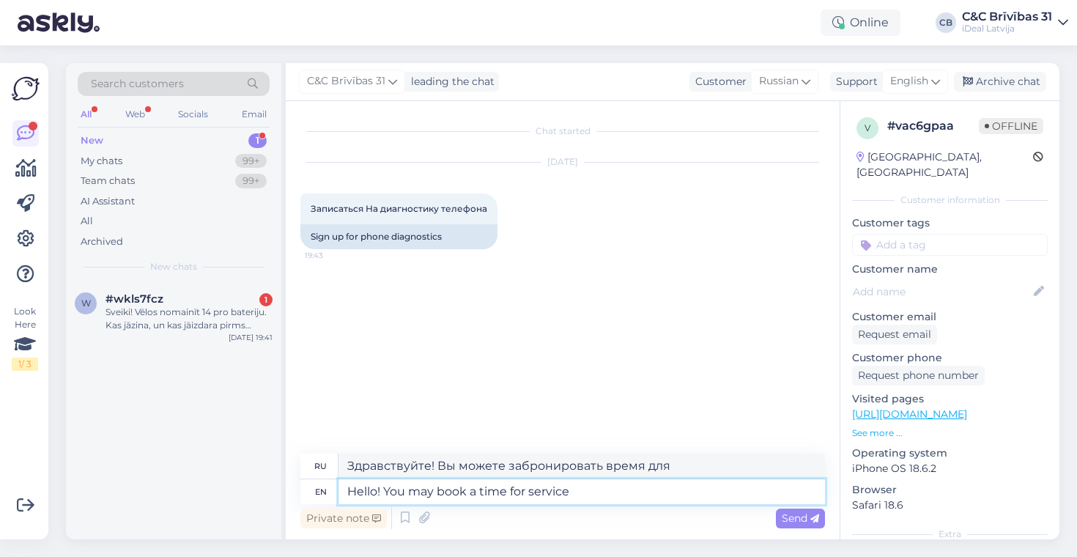
type textarea "Hello! You may book a time for service"
type textarea "Здравствуйте! Вы можете забронировать время для обслуживания."
type textarea "Hello! You may book a time for service on our"
type textarea "Здравствуйте! Вы можете забронировать время для обслуживания"
type textarea "Hello! You may book a time for service on our websi"
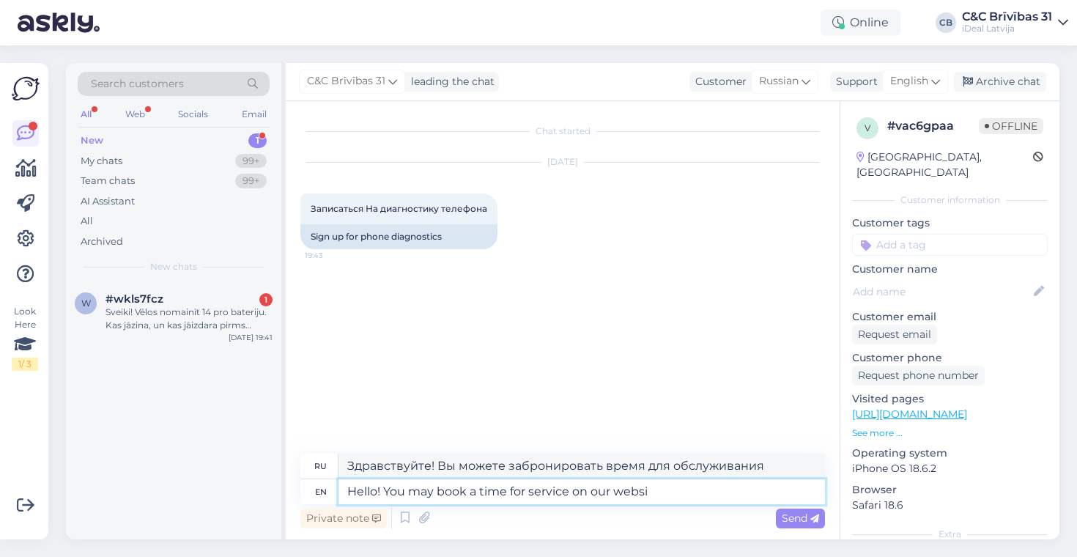
type textarea "Здравствуйте! Вы можете забронировать время для обслуживания на нашем сайте."
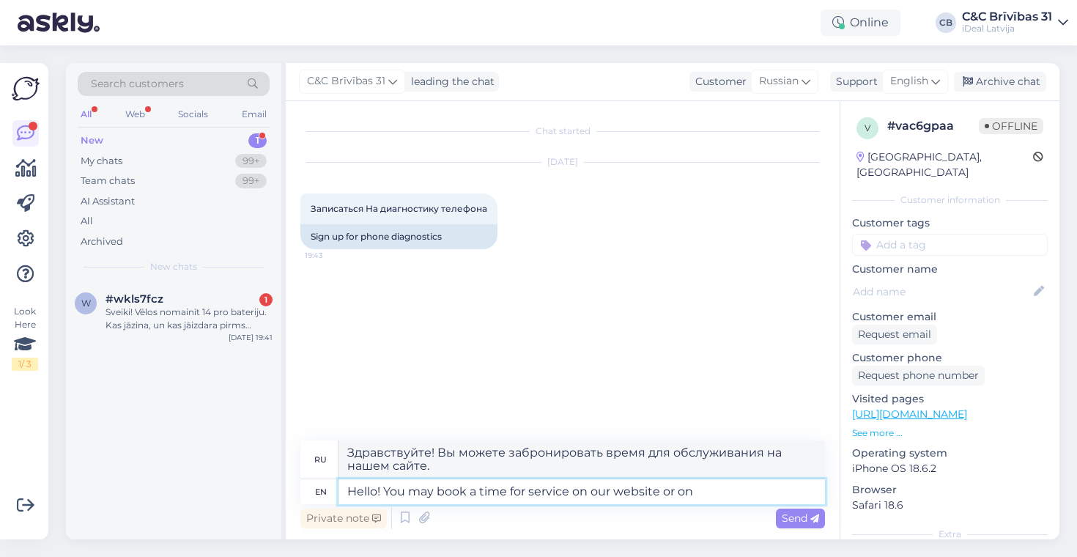
type textarea "Hello! You may book a time for service on our website or on"
type textarea "Здравствуйте! Вы можете забронировать время для обслуживания на нашем сайте или"
type textarea "Hello! You may book a time for service on our website or on the"
type textarea "Здравствуйте! Вы можете забронировать время для обслуживания на нашем сайте или…"
type textarea "Hello! You may book a time for service on our website or on the Apple Sup"
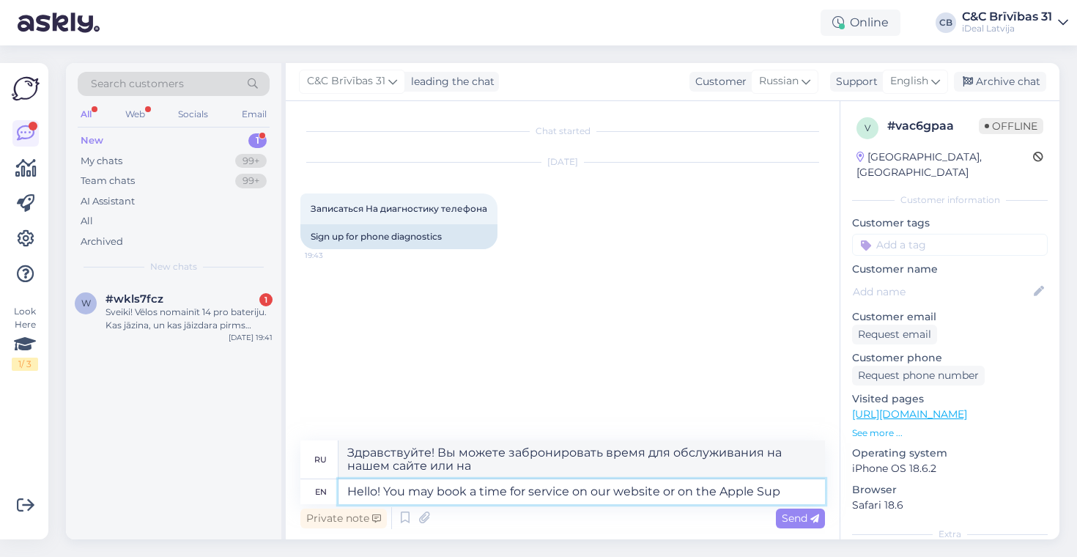
type textarea "Здравствуйте! Вы можете записаться на обслуживание на нашем сайте или в Apple."
type textarea "Hello! You may book a time for service on our website or on the Apple Support ap"
type textarea "Здравствуйте! Вы можете записаться на обслуживание на нашем сайте или в службе …"
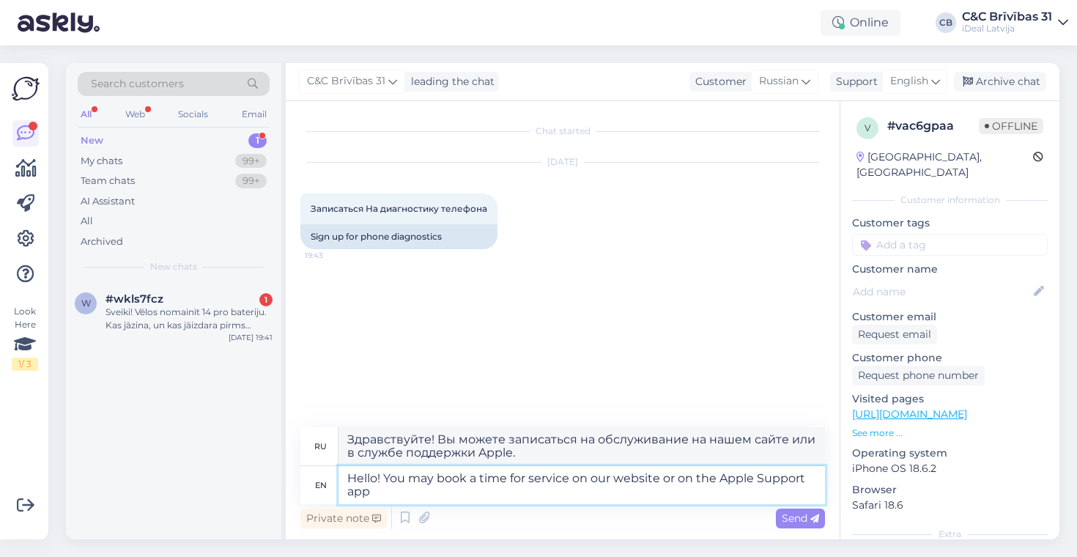
type textarea "Hello! You may book a time for service on our website or on the Apple Support a…"
type textarea "Здравствуйте! Вы можете записаться на обслуживание на нашем сайте или в приложе…"
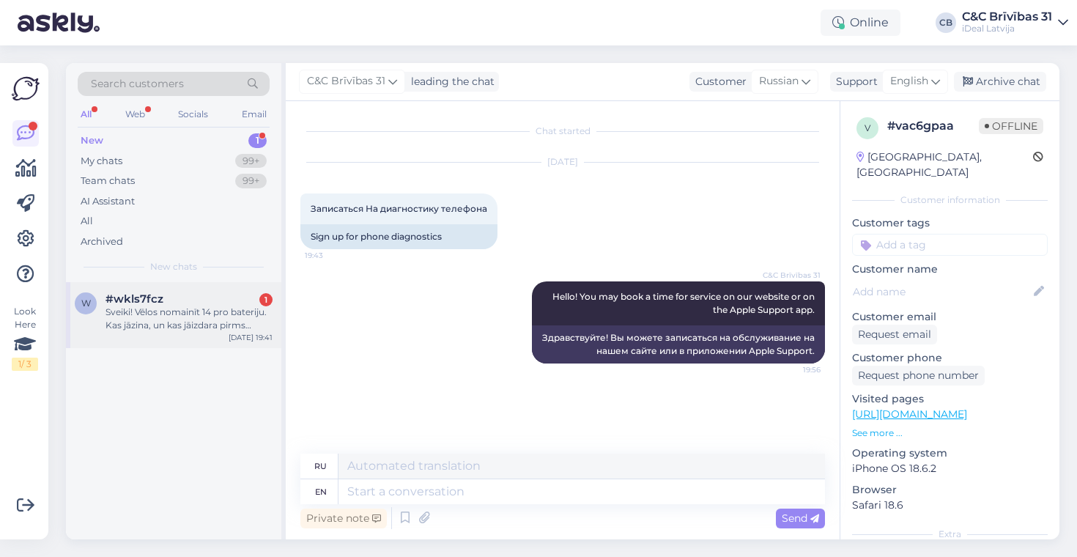
click at [108, 286] on div "w #wkls7fcz 1 Sveiki! Vēlos nomainīt 14 pro bateriju. Kas jāzina, un kas jāizda…" at bounding box center [173, 315] width 215 height 66
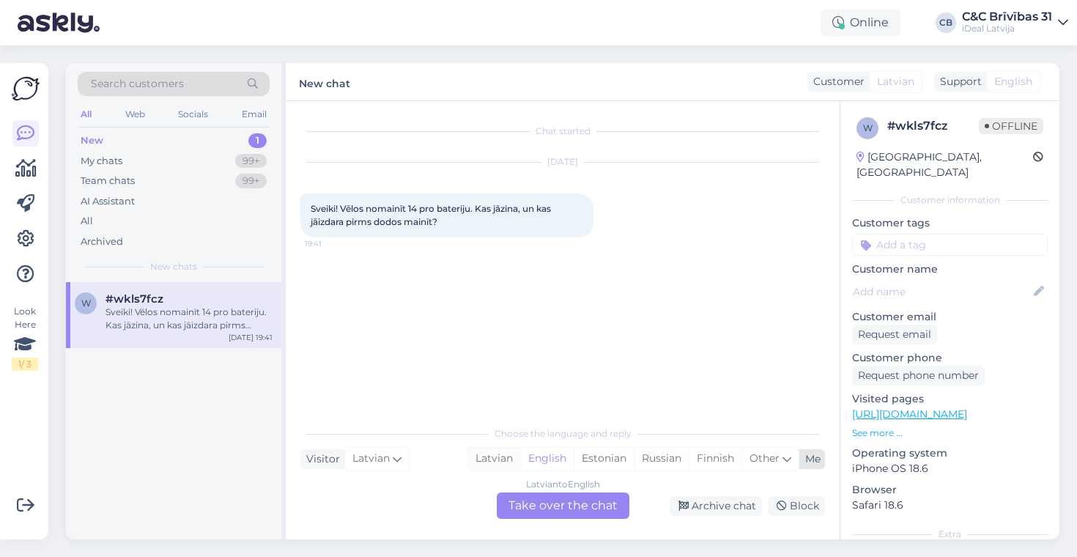
click at [505, 460] on div "Latvian" at bounding box center [494, 459] width 52 height 22
click at [512, 508] on div "Latvian to Latvian Take over the chat" at bounding box center [563, 505] width 133 height 26
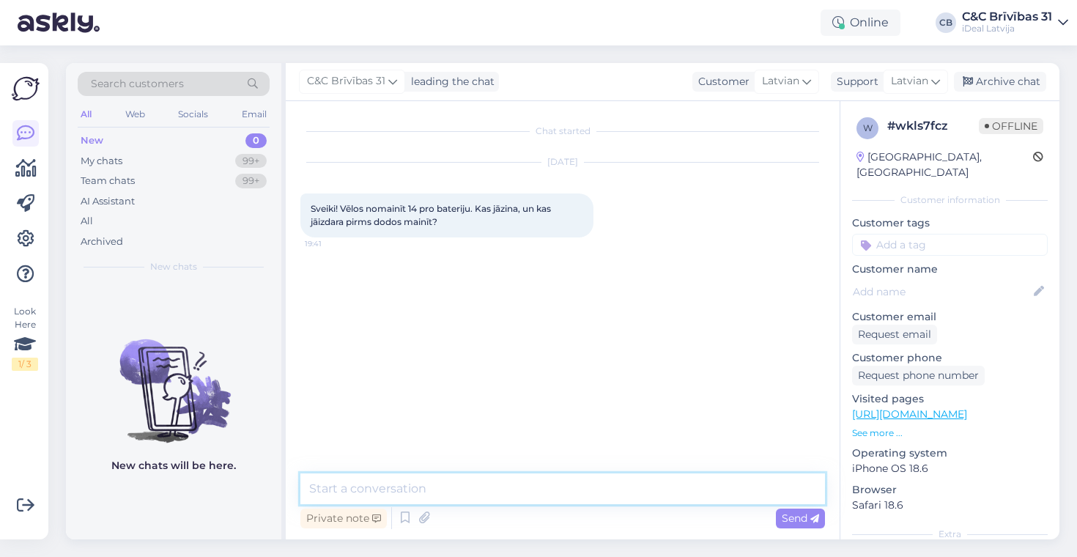
click at [555, 501] on textarea at bounding box center [562, 488] width 524 height 31
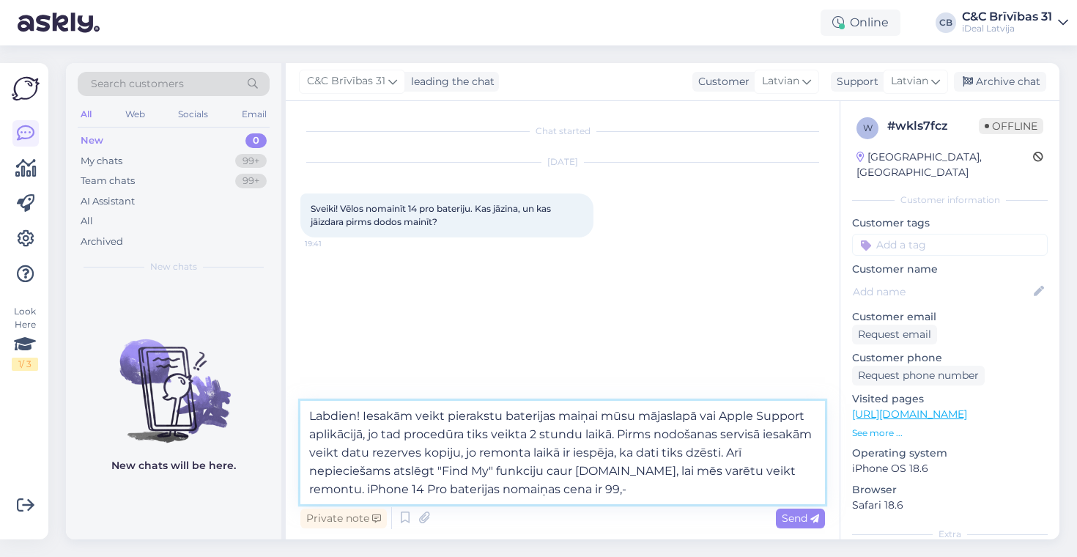
type textarea "Labdien! Iesakām veikt pierakstu baterijas maiņai mūsu mājaslapā vai Apple Supp…"
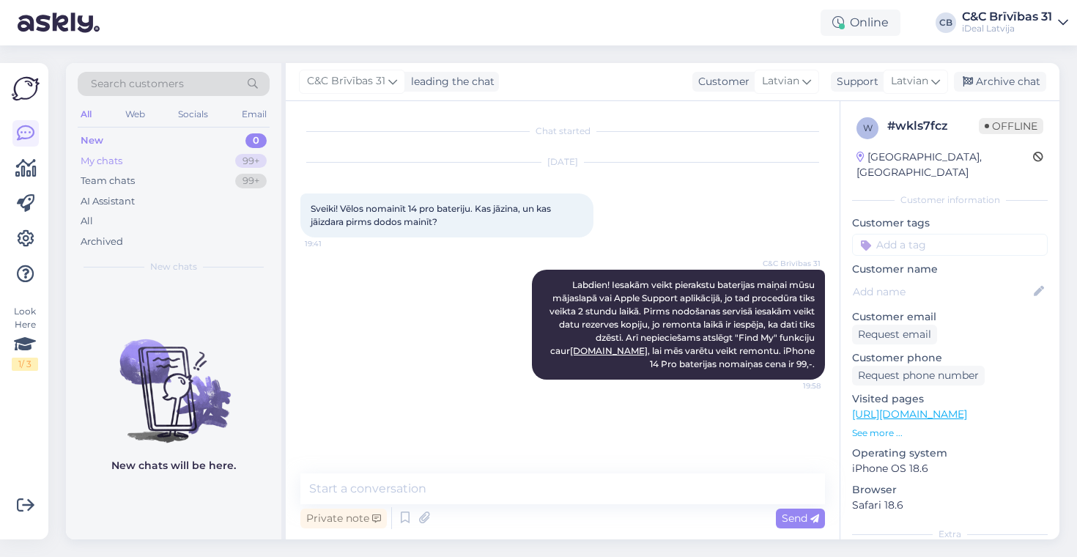
click at [169, 156] on div "My chats 99+" at bounding box center [174, 161] width 192 height 21
